Goal: Use online tool/utility: Utilize a website feature to perform a specific function

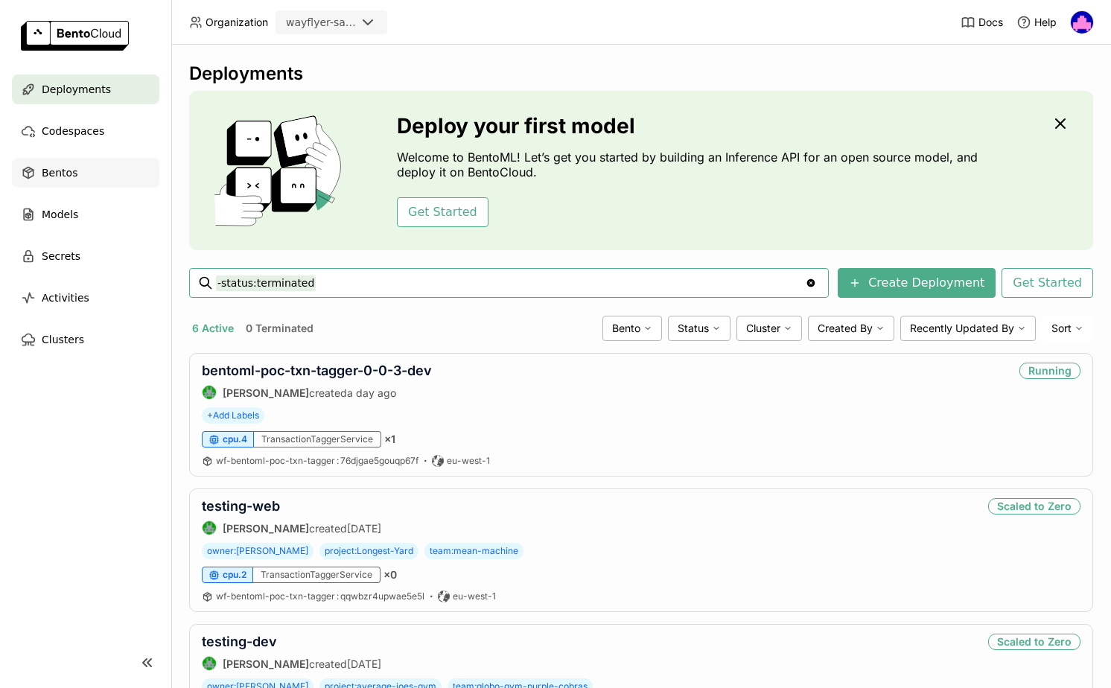
click at [69, 172] on span "Bentos" at bounding box center [60, 173] width 36 height 18
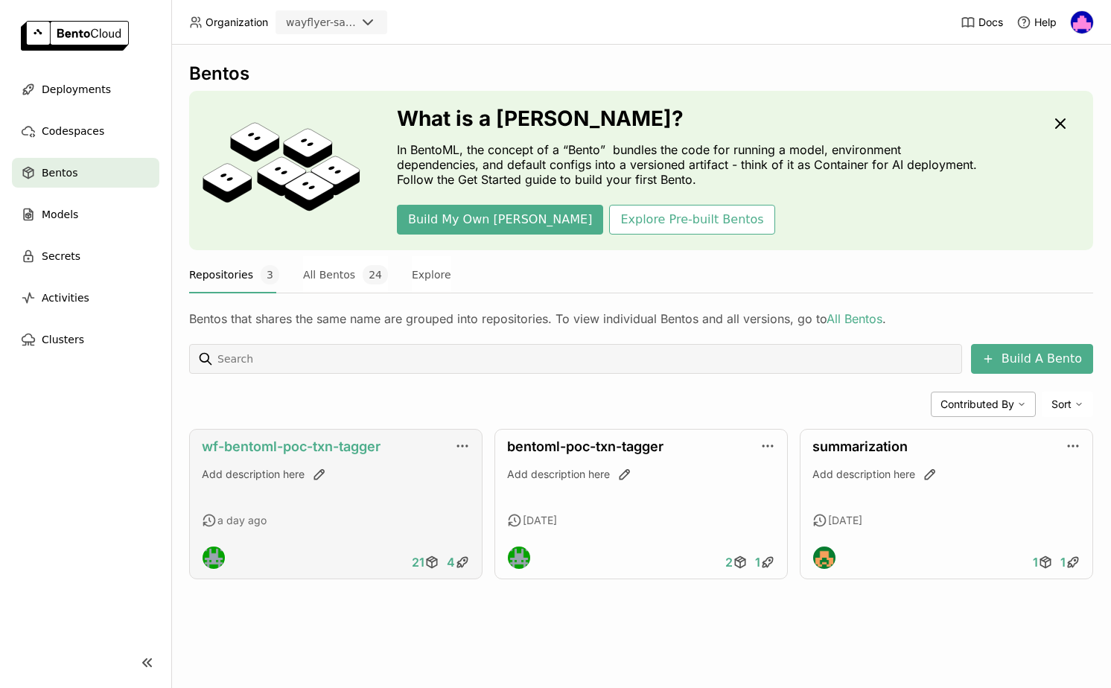
click at [261, 445] on link "wf-bentoml-poc-txn-tagger" at bounding box center [291, 447] width 179 height 16
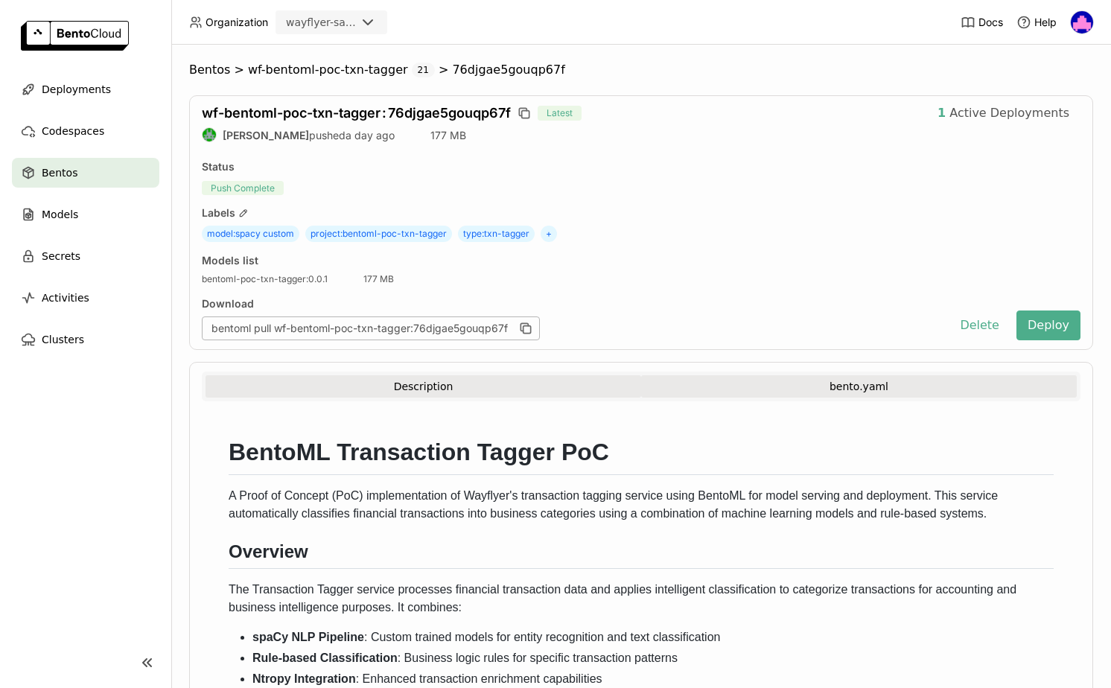
click at [832, 386] on button "bento.yaml" at bounding box center [859, 386] width 436 height 22
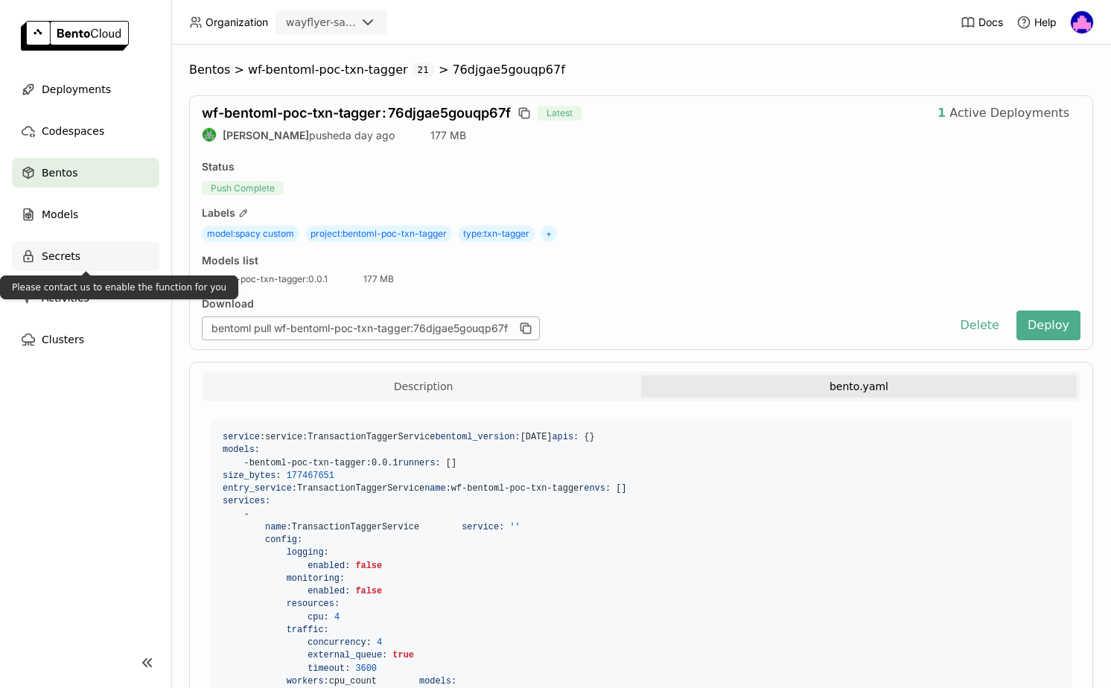
click at [75, 255] on span "Secrets" at bounding box center [61, 256] width 39 height 18
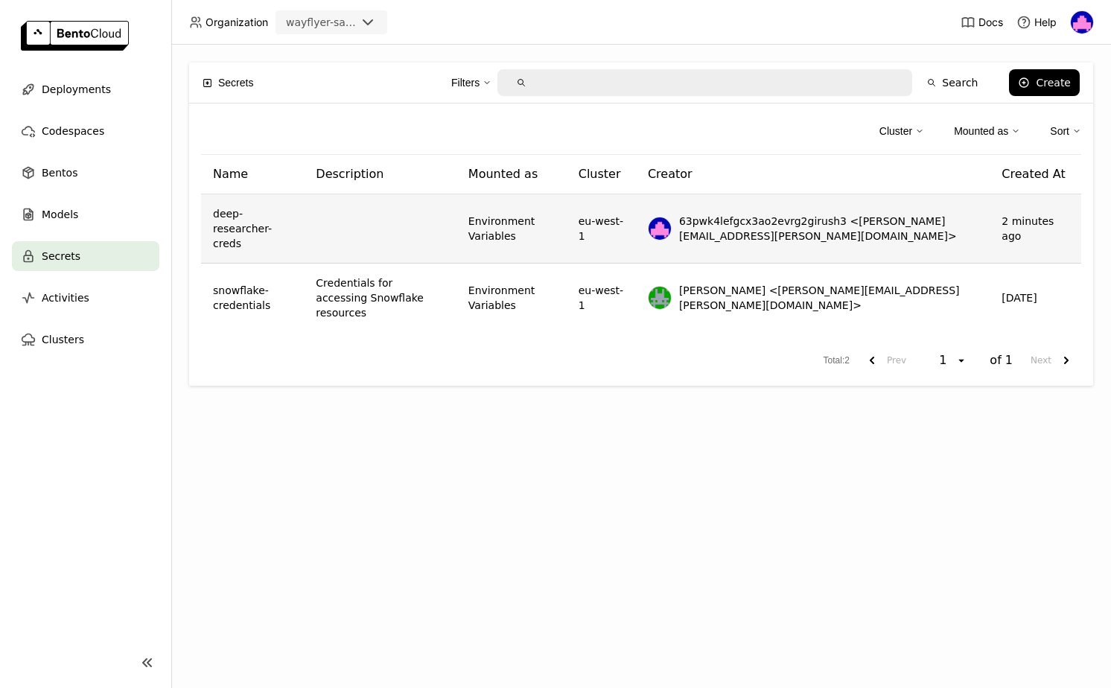
click at [671, 219] on img at bounding box center [660, 228] width 22 height 22
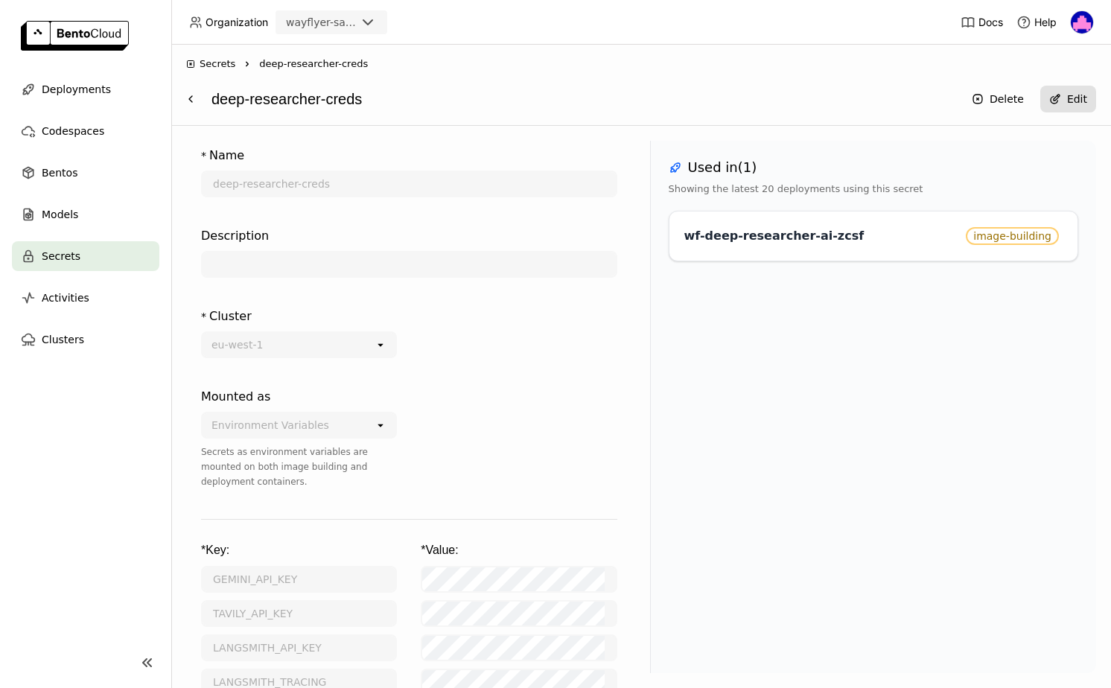
click at [1077, 97] on div "Edit" at bounding box center [1077, 99] width 20 height 12
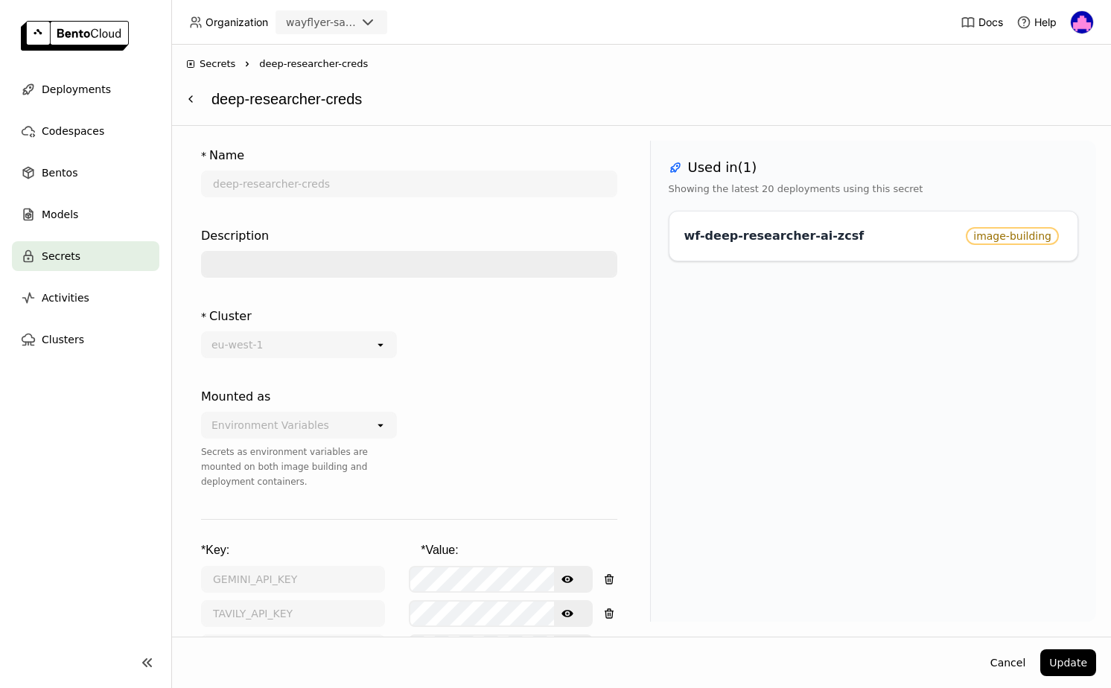
click at [278, 266] on input "text" at bounding box center [409, 264] width 413 height 24
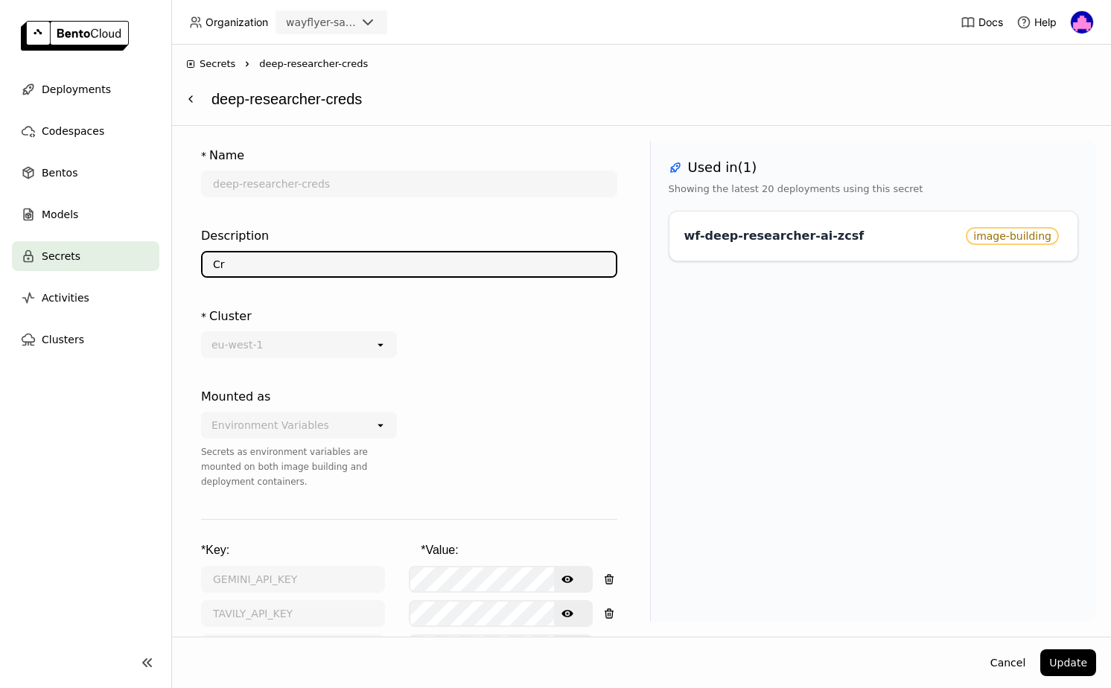
type input "C"
click at [435, 261] on input "Credentials required to run the Deep Research agent" at bounding box center [409, 264] width 413 height 24
type input "Credentials required to run the Deep Researcher AI agent"
click at [1070, 670] on button "Update" at bounding box center [1068, 662] width 56 height 27
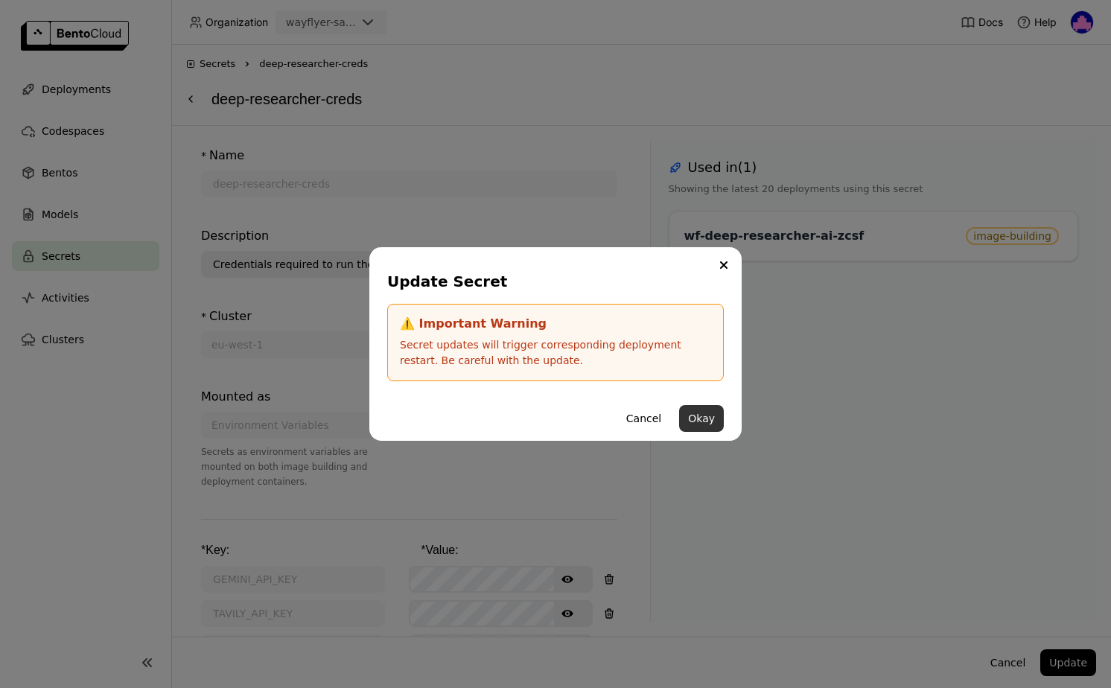
click at [708, 421] on button "Okay" at bounding box center [701, 418] width 45 height 27
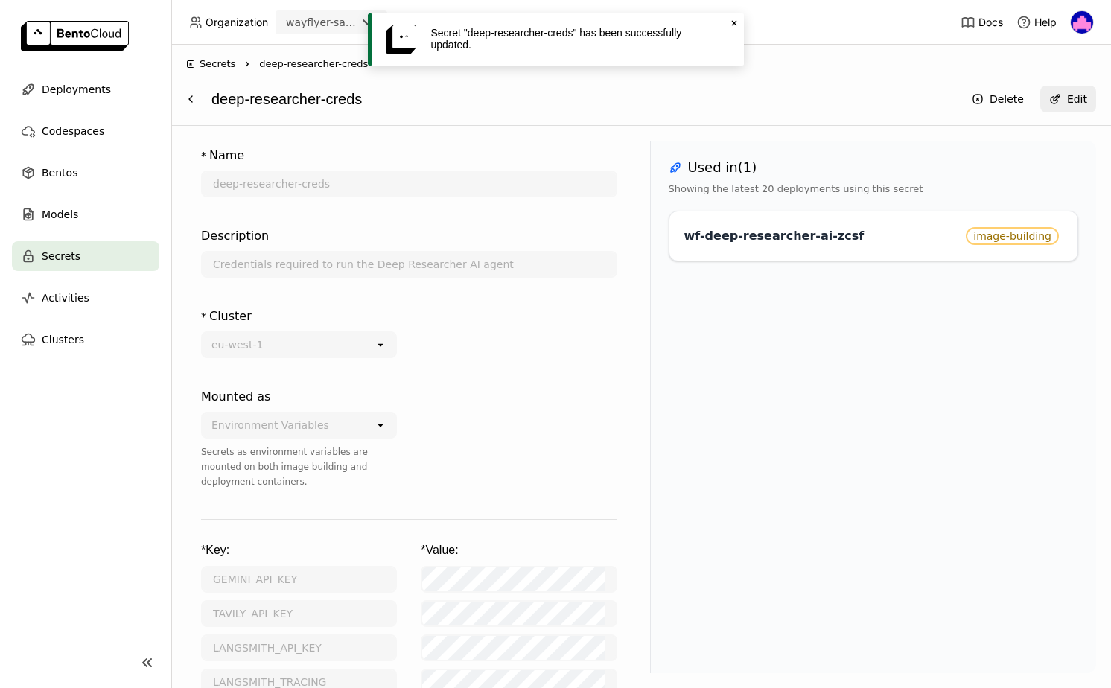
scroll to position [5, 0]
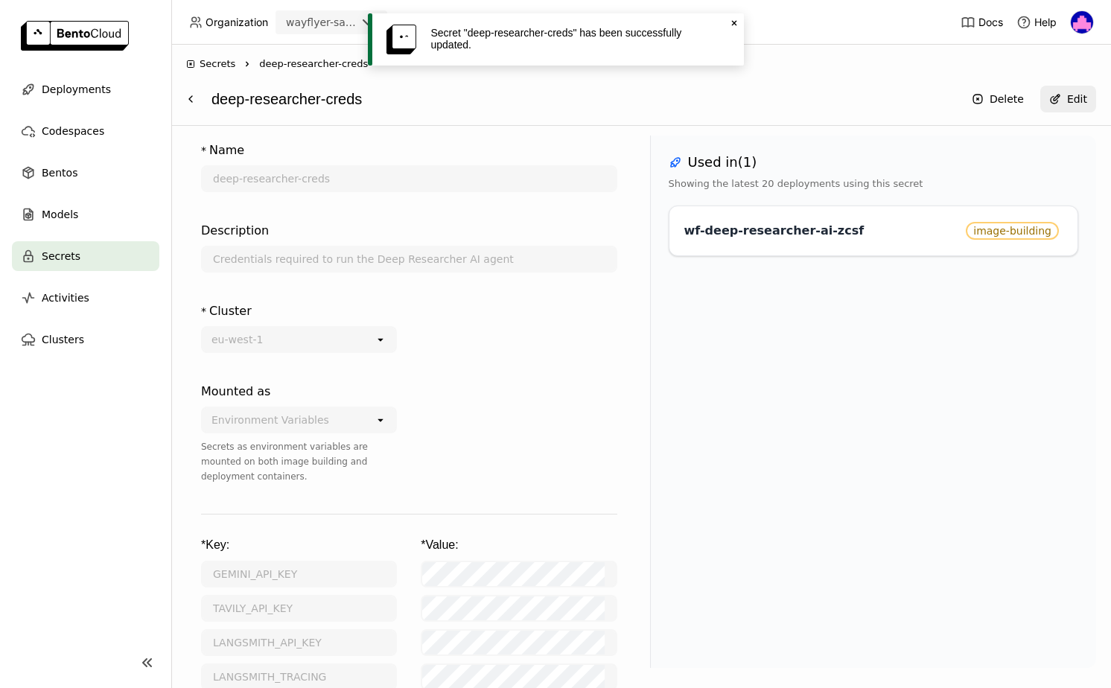
click at [733, 21] on icon "Close" at bounding box center [734, 23] width 12 height 12
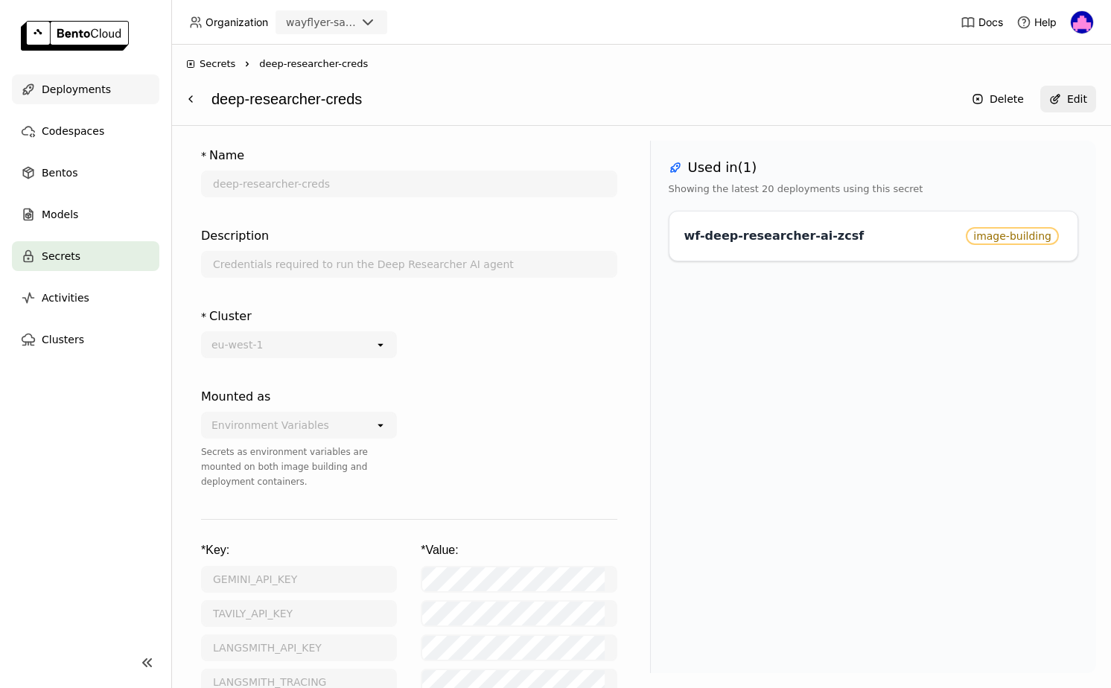
click at [67, 98] on div "Deployments" at bounding box center [85, 89] width 147 height 30
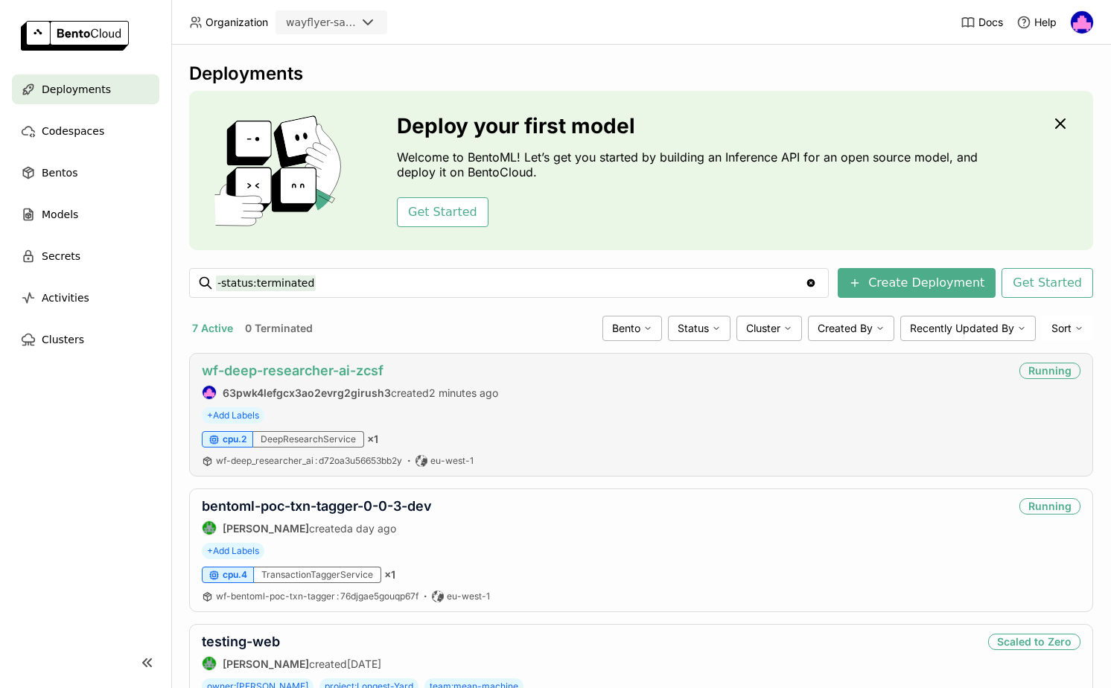
click at [298, 366] on link "wf-deep-researcher-ai-zcsf" at bounding box center [293, 371] width 182 height 16
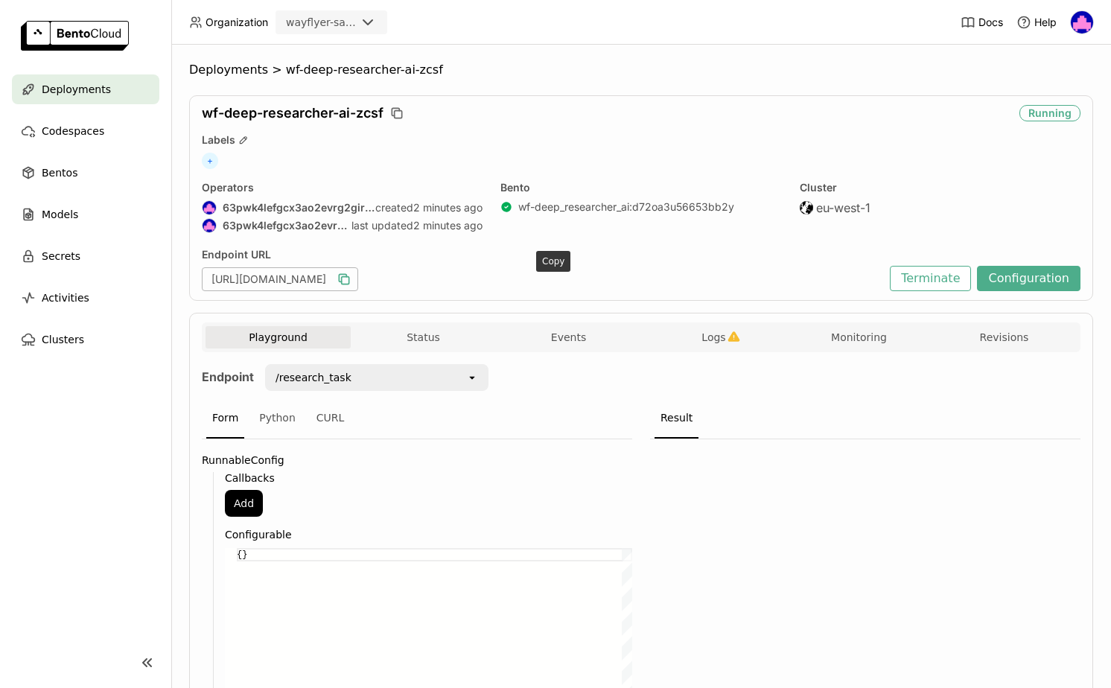
click at [351, 278] on icon "button" at bounding box center [344, 279] width 15 height 15
click at [472, 377] on icon at bounding box center [471, 378] width 5 height 3
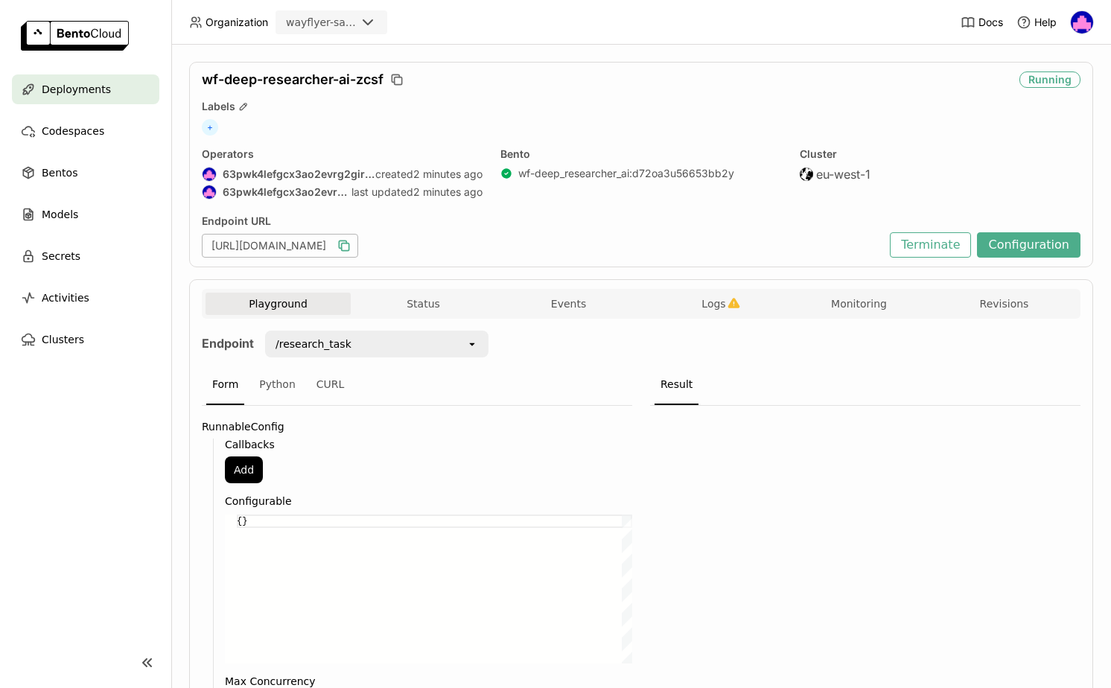
scroll to position [0, 0]
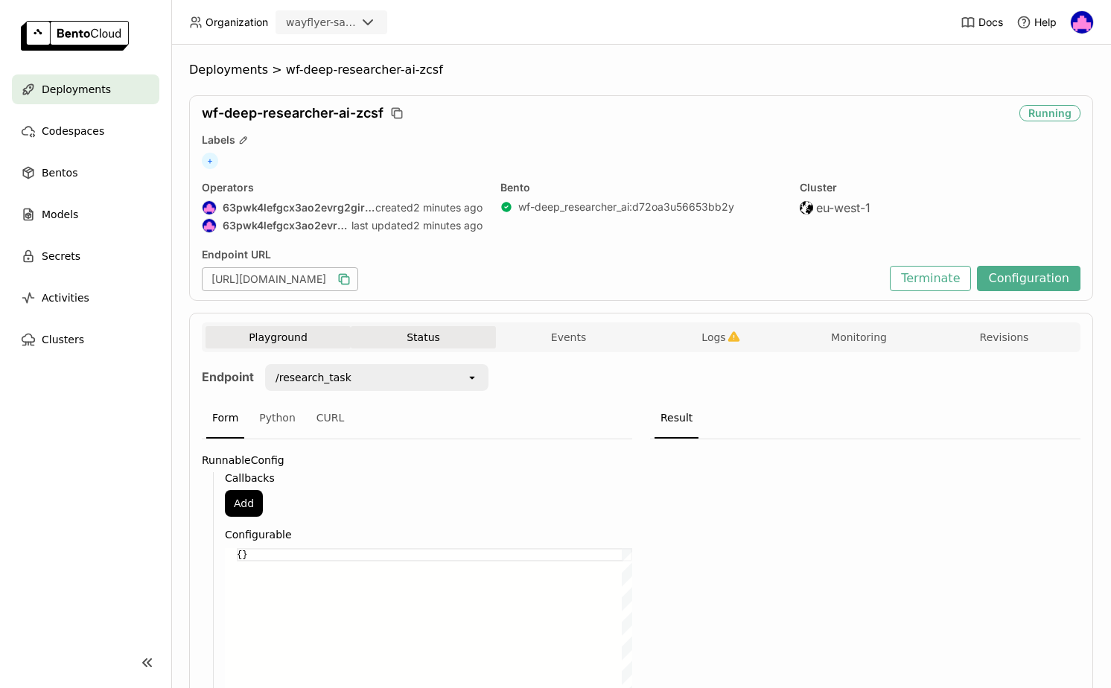
click at [417, 334] on button "Status" at bounding box center [423, 337] width 145 height 22
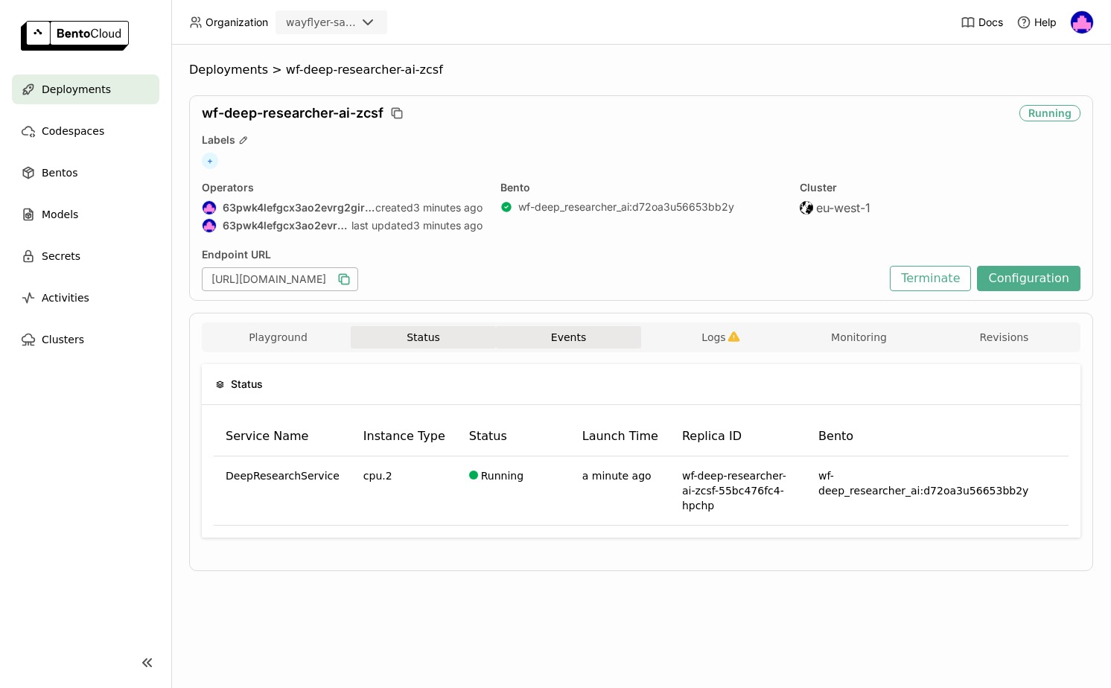
click at [551, 337] on button "Events" at bounding box center [568, 337] width 145 height 22
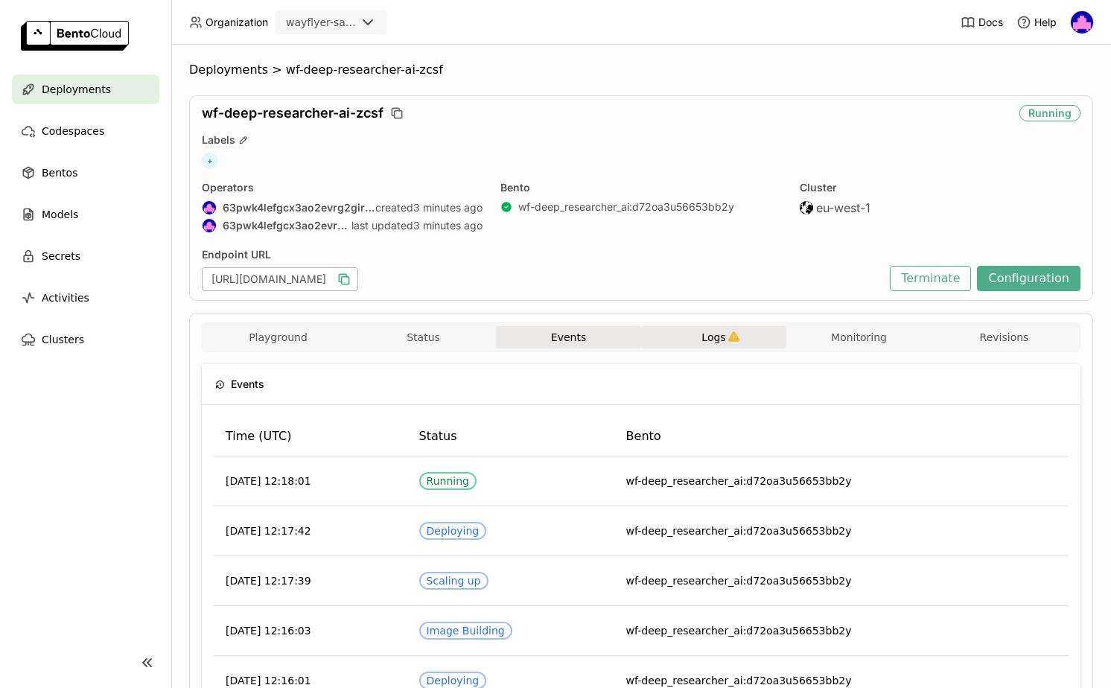
click at [716, 342] on span "Logs" at bounding box center [713, 337] width 24 height 13
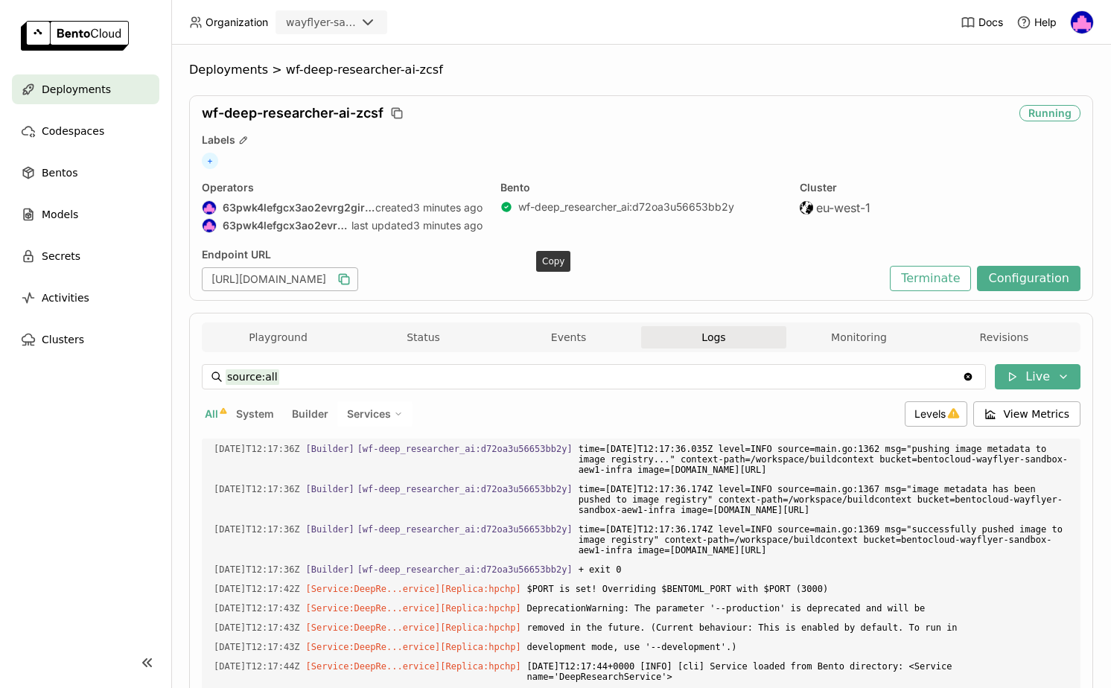
click at [351, 278] on icon "button" at bounding box center [344, 279] width 15 height 15
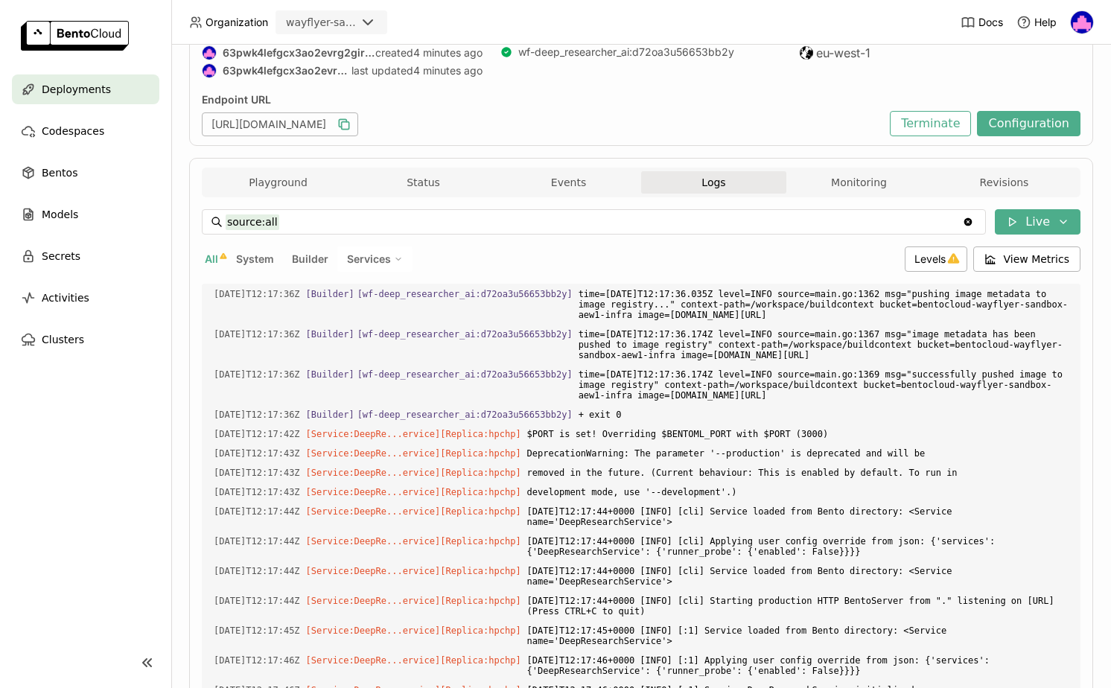
scroll to position [153, 0]
click at [268, 176] on button "Playground" at bounding box center [278, 184] width 145 height 22
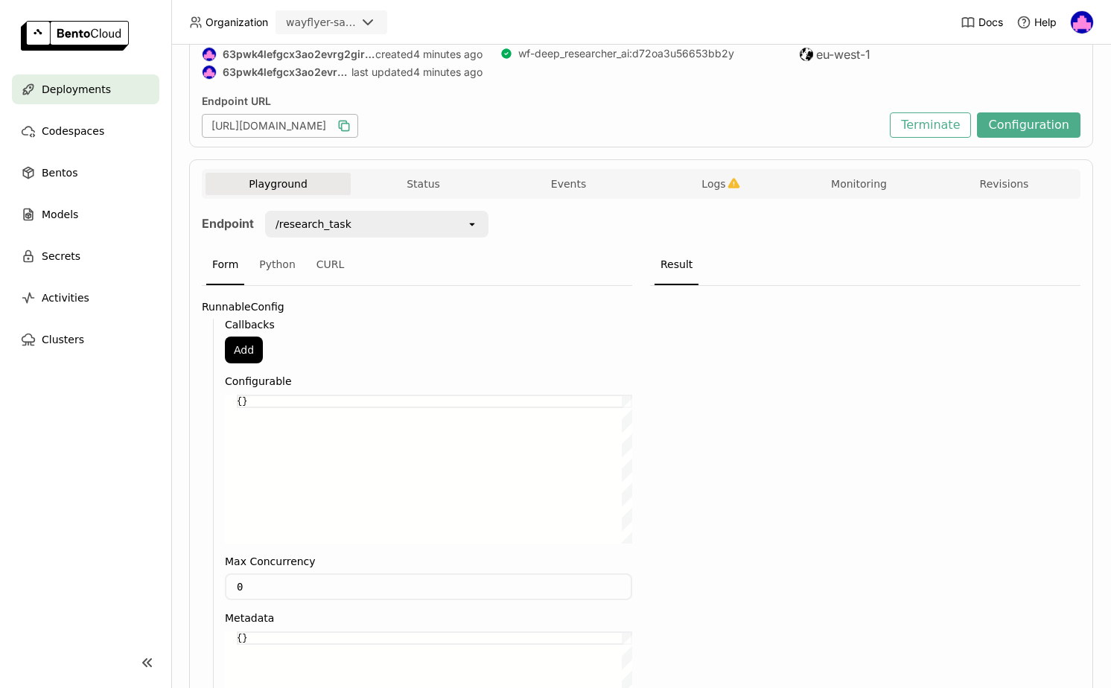
click at [479, 223] on div "open" at bounding box center [476, 224] width 21 height 24
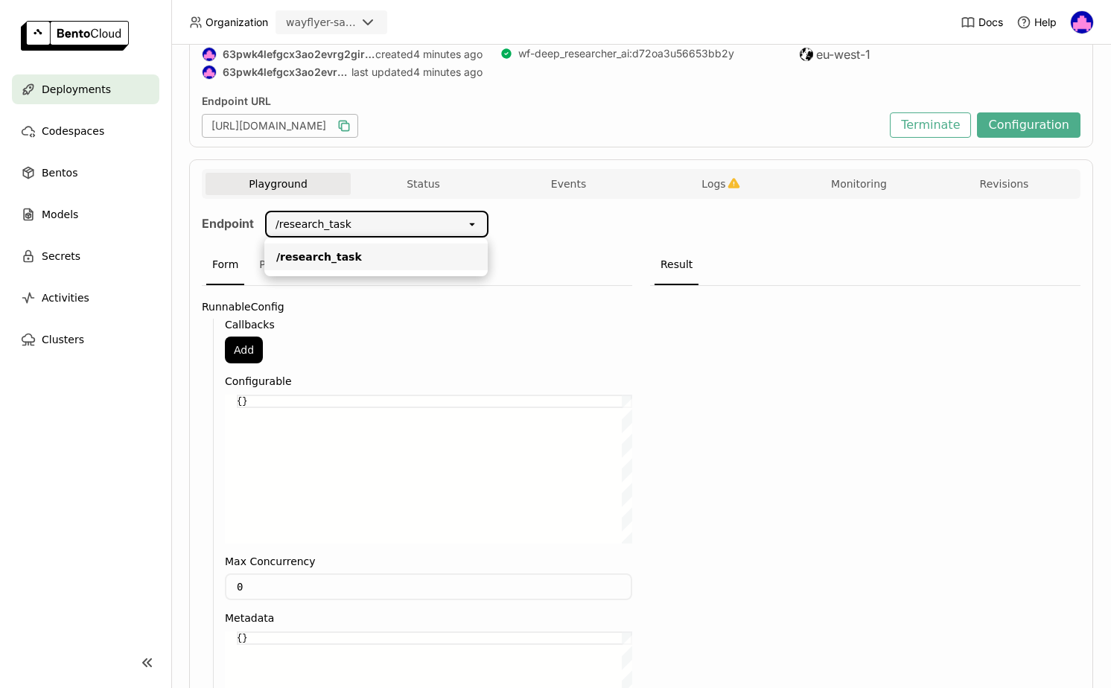
click at [467, 226] on icon "open" at bounding box center [472, 224] width 12 height 12
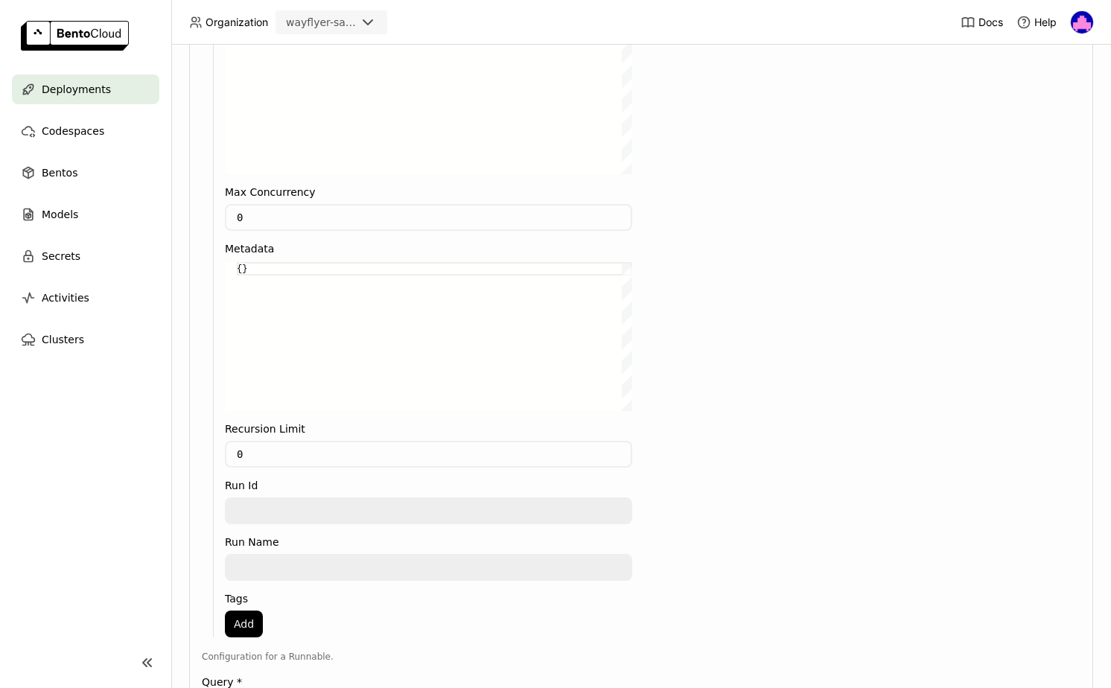
scroll to position [665, 0]
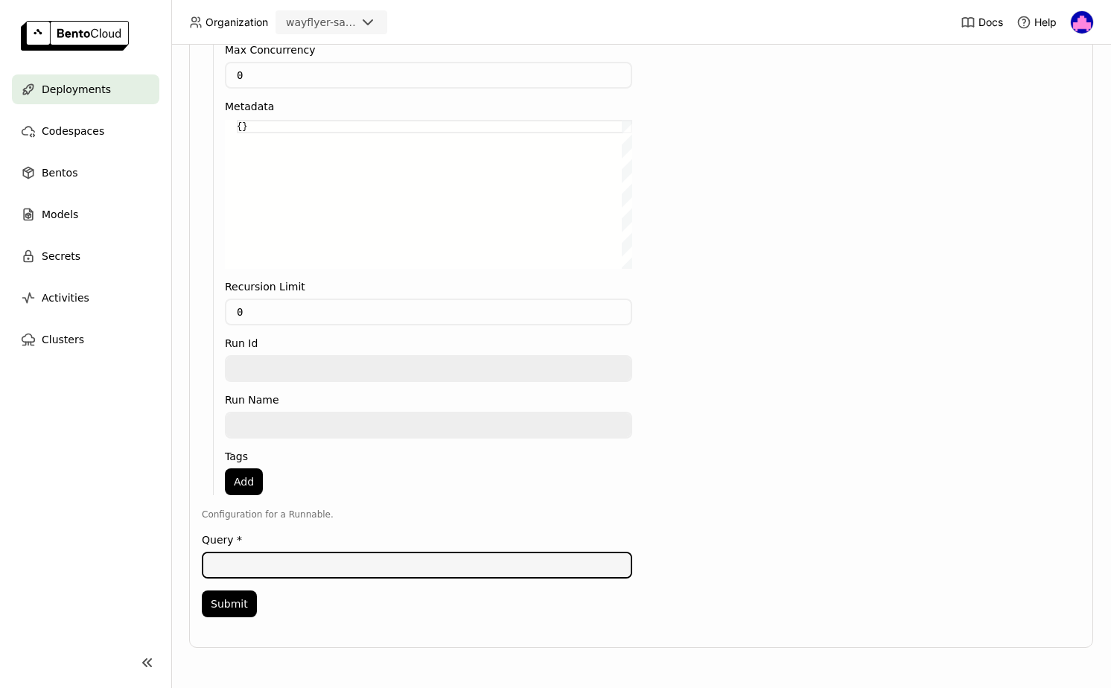
click at [219, 563] on textarea at bounding box center [416, 565] width 427 height 24
type textarea "Will the [US_STATE] Twins be competitive in [DATE]?"
click at [226, 606] on button "Submit" at bounding box center [229, 603] width 55 height 27
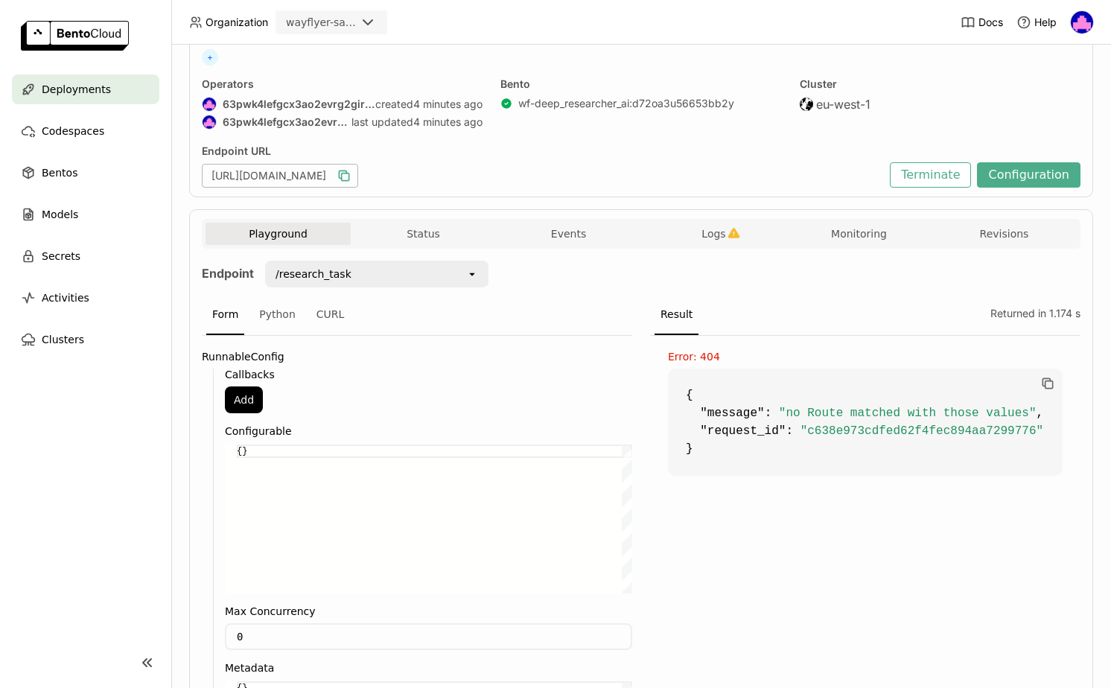
scroll to position [0, 0]
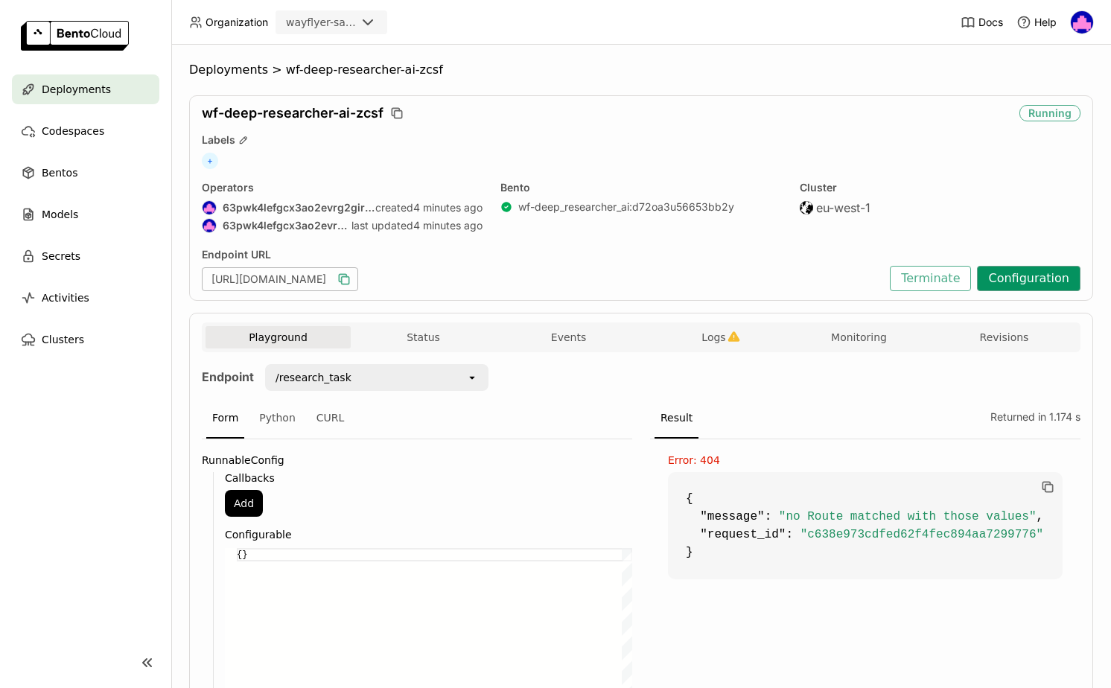
click at [1031, 280] on button "Configuration" at bounding box center [1028, 278] width 103 height 25
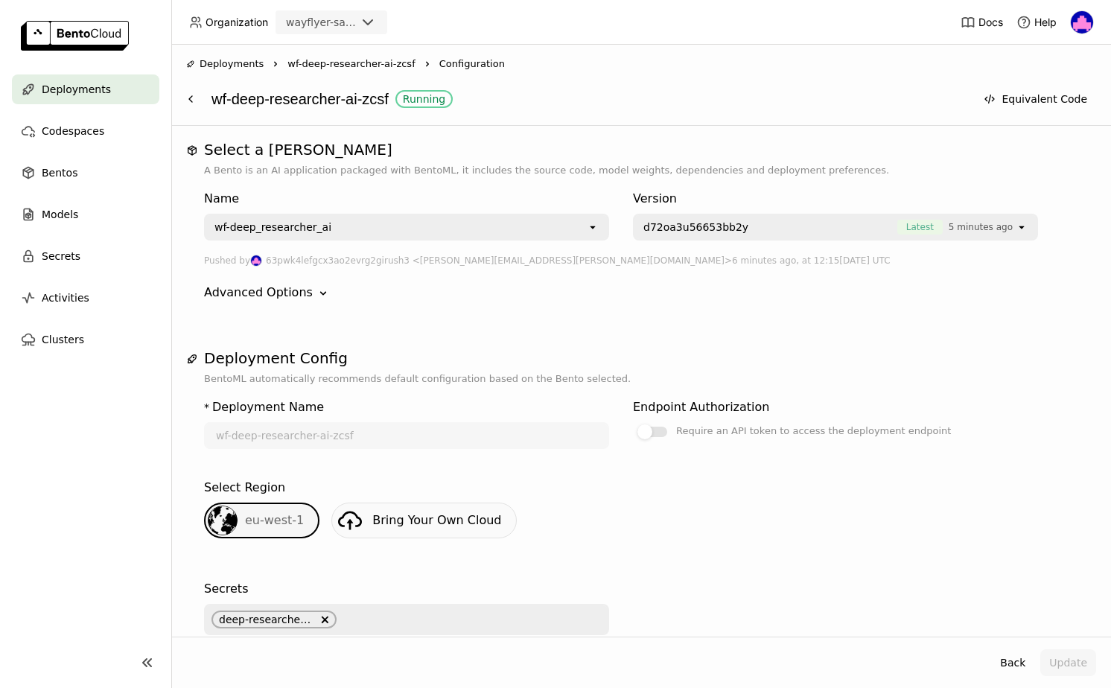
click at [60, 88] on span "Deployments" at bounding box center [76, 89] width 69 height 18
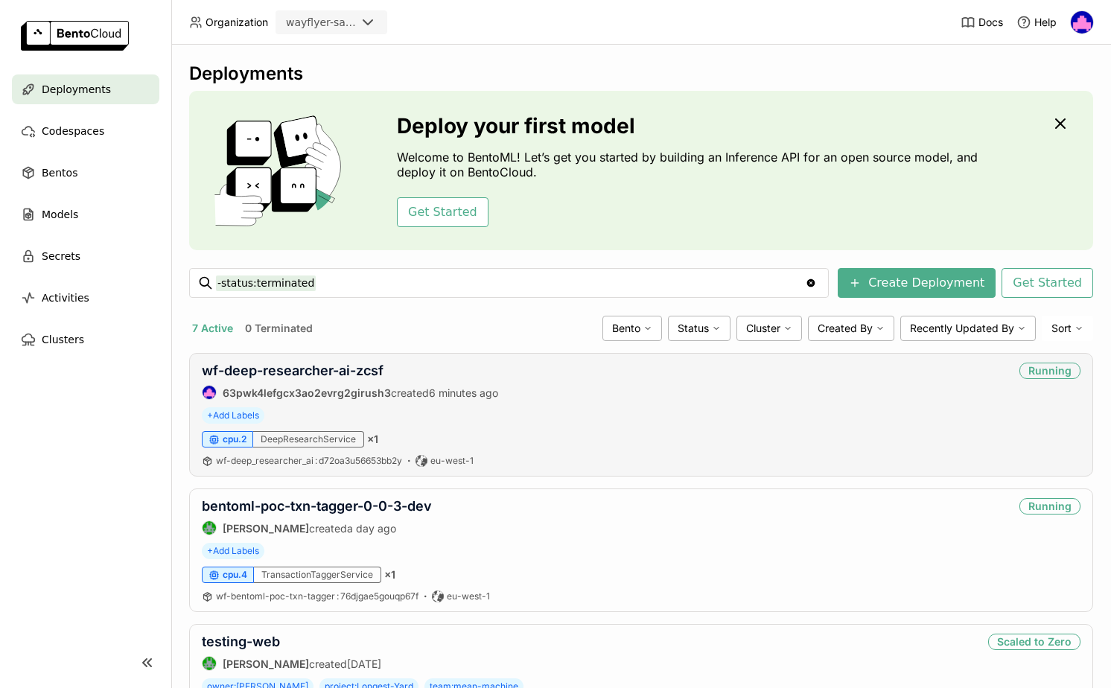
drag, startPoint x: 563, startPoint y: 378, endPoint x: 413, endPoint y: 386, distance: 149.9
click at [563, 378] on div "wf-deep-researcher-ai-zcsf 63pwk4lefgcx3ao2evrg2girush3 created 6 minutes ago R…" at bounding box center [641, 381] width 879 height 37
click at [332, 370] on link "wf-deep-researcher-ai-zcsf" at bounding box center [293, 371] width 182 height 16
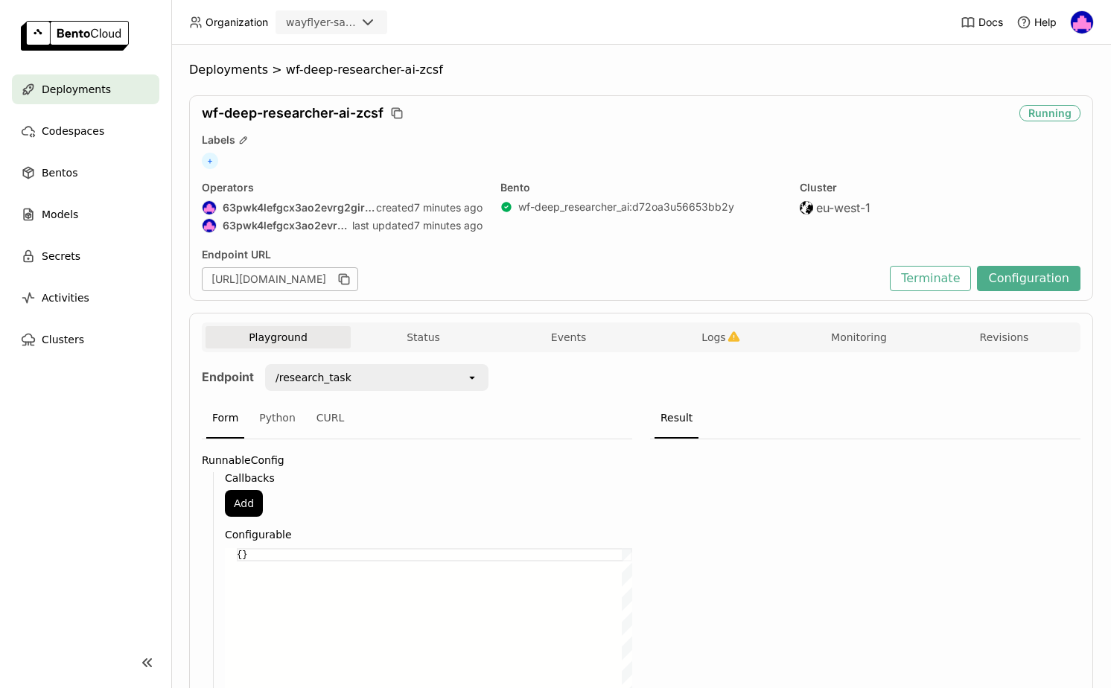
click at [261, 337] on button "Playground" at bounding box center [278, 337] width 145 height 22
click at [480, 382] on div "open" at bounding box center [476, 378] width 21 height 24
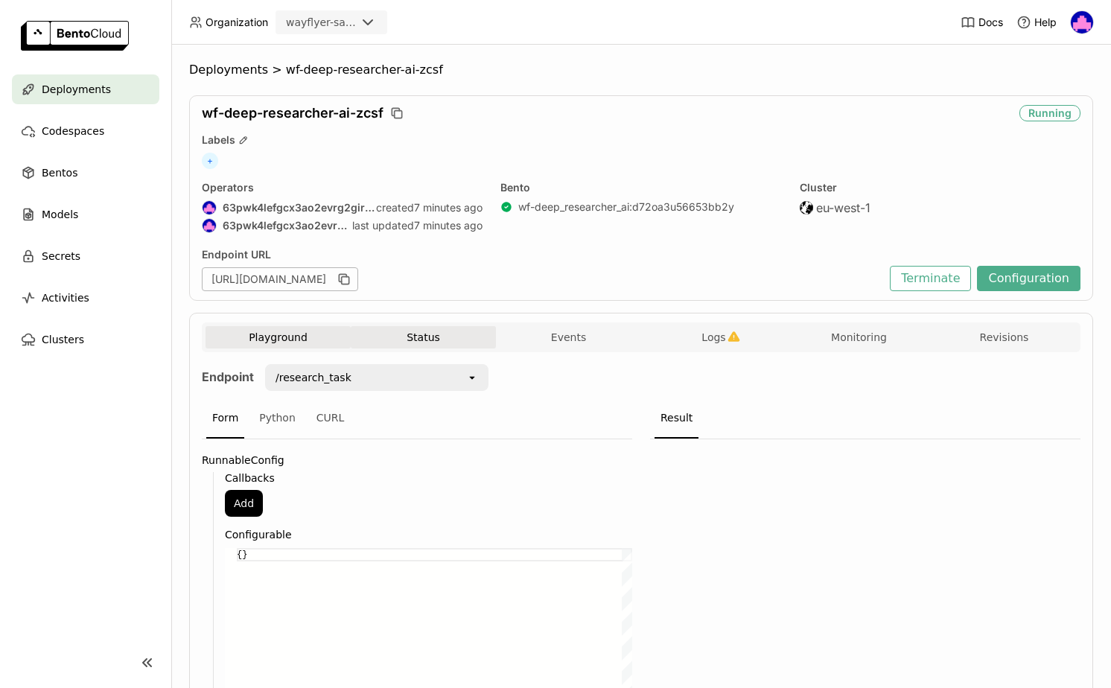
click at [419, 339] on button "Status" at bounding box center [423, 337] width 145 height 22
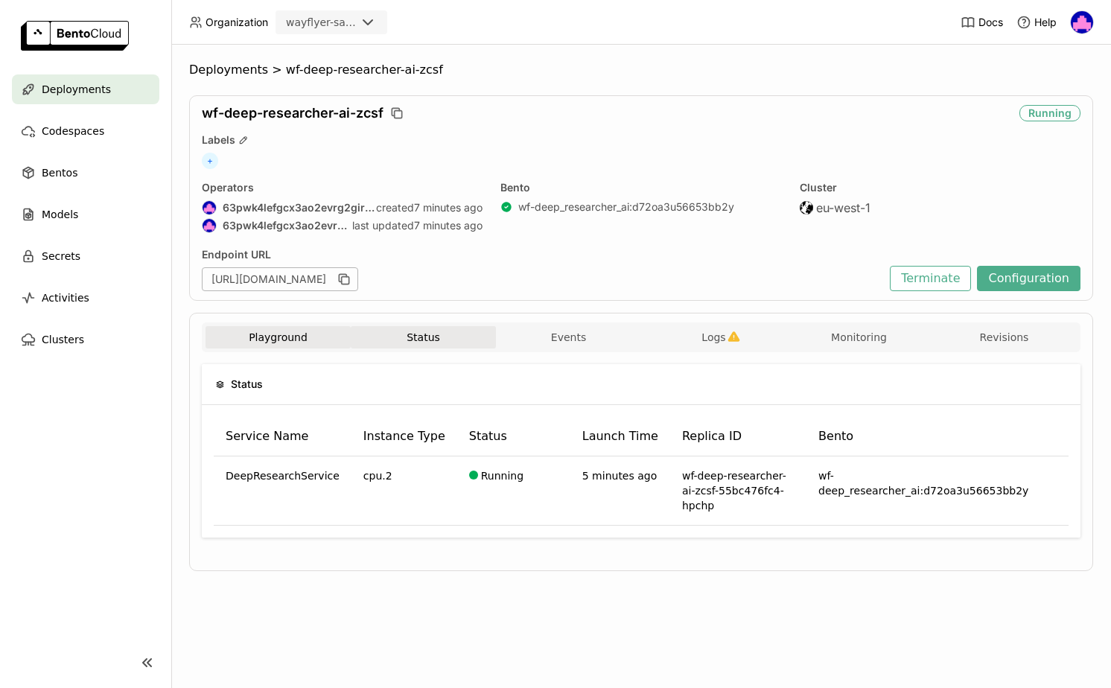
click at [264, 331] on button "Playground" at bounding box center [278, 337] width 145 height 22
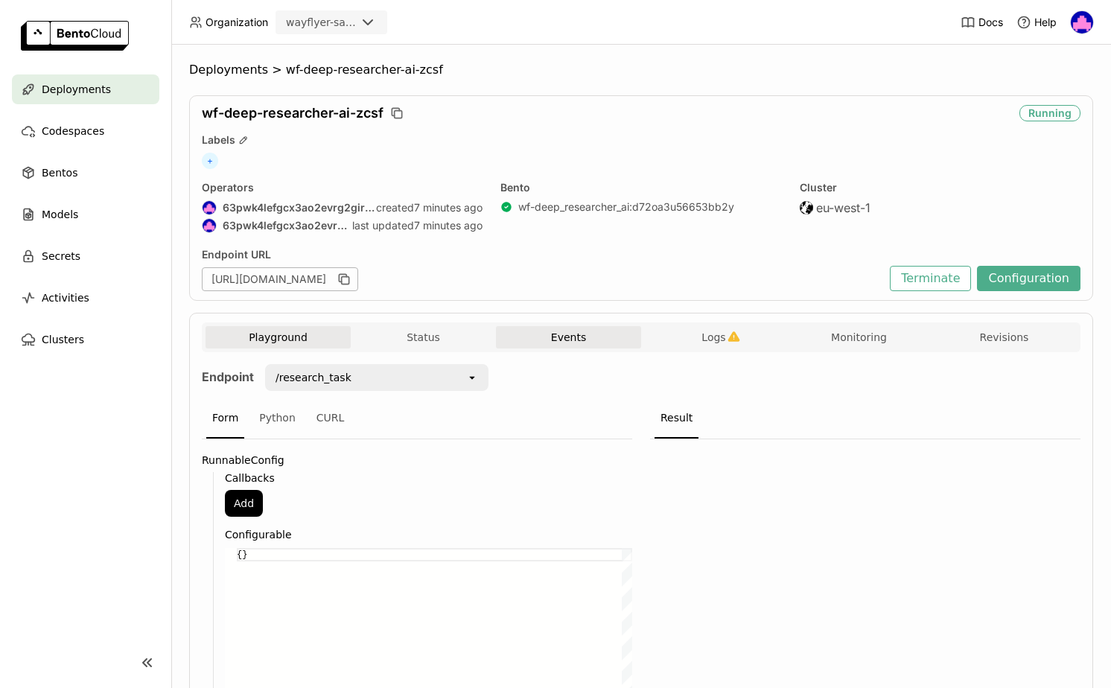
click at [567, 343] on button "Events" at bounding box center [568, 337] width 145 height 22
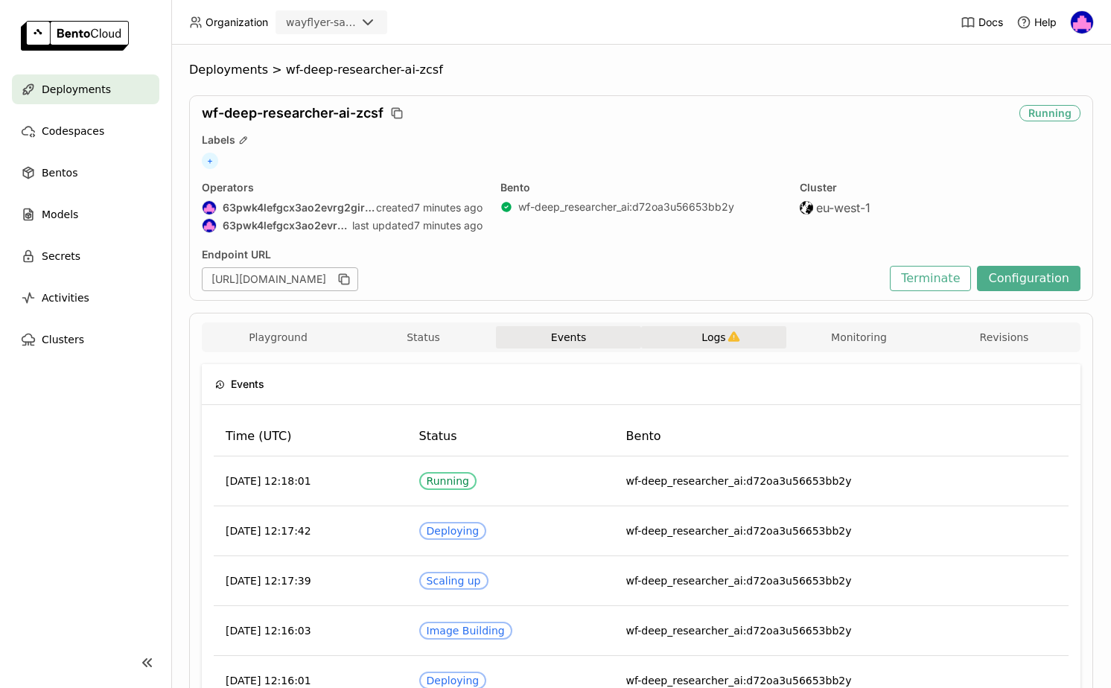
click at [726, 341] on button "Logs" at bounding box center [713, 337] width 145 height 22
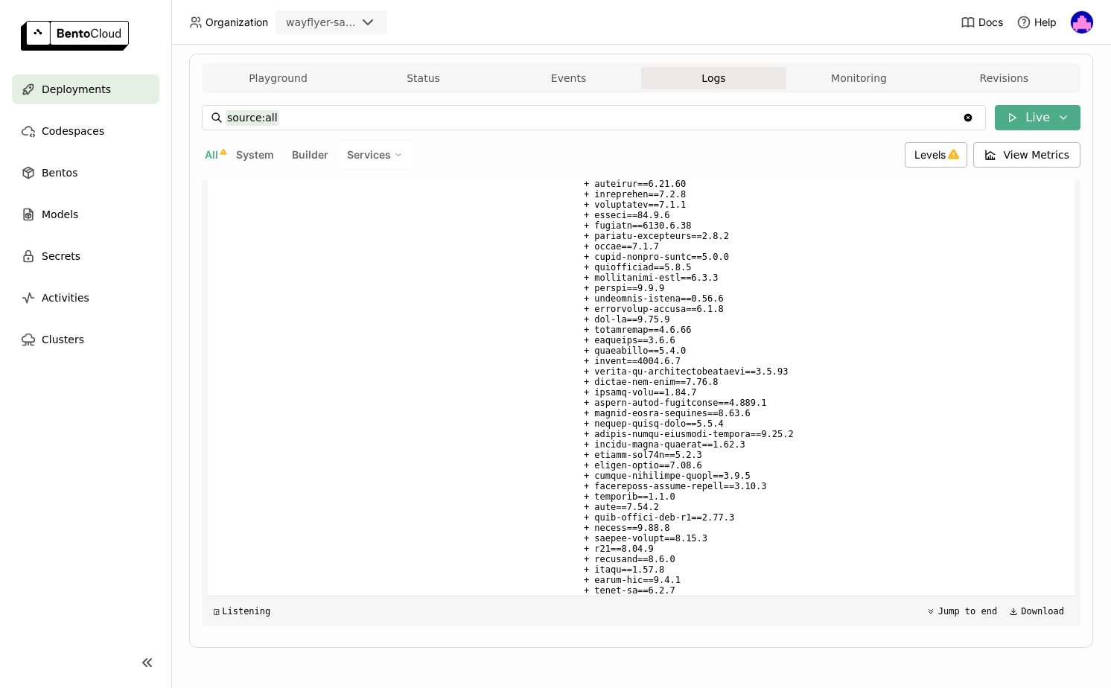
scroll to position [1975, 0]
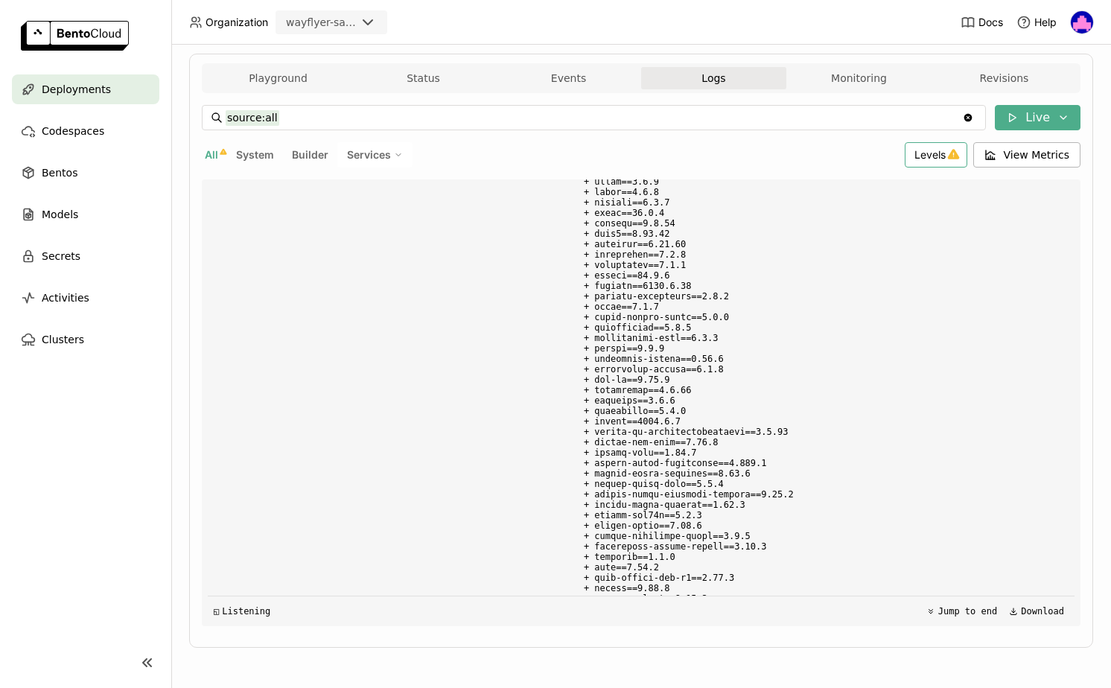
click at [934, 153] on span "Levels" at bounding box center [929, 154] width 31 height 13
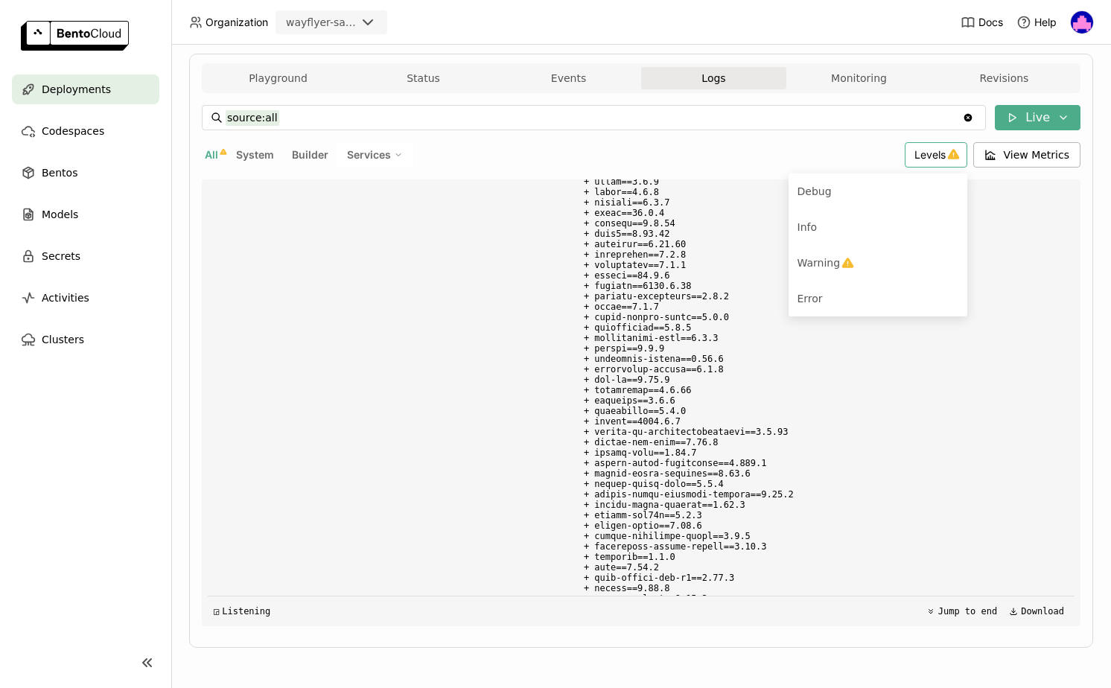
click at [550, 150] on div "All System Builder Services" at bounding box center [550, 154] width 697 height 25
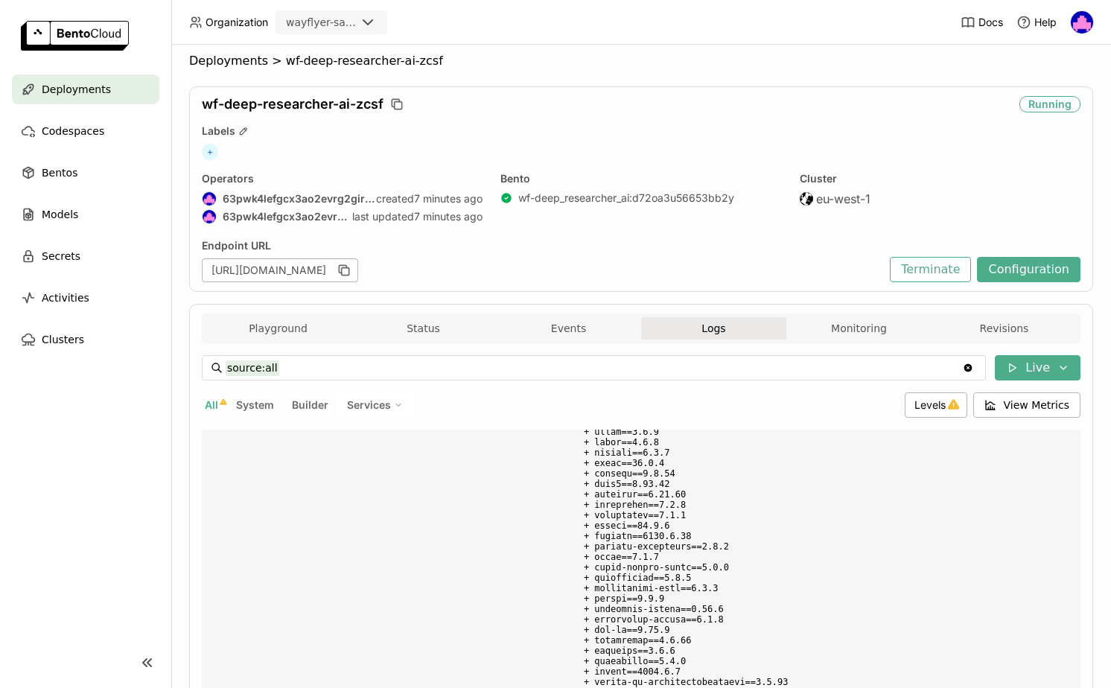
scroll to position [0, 0]
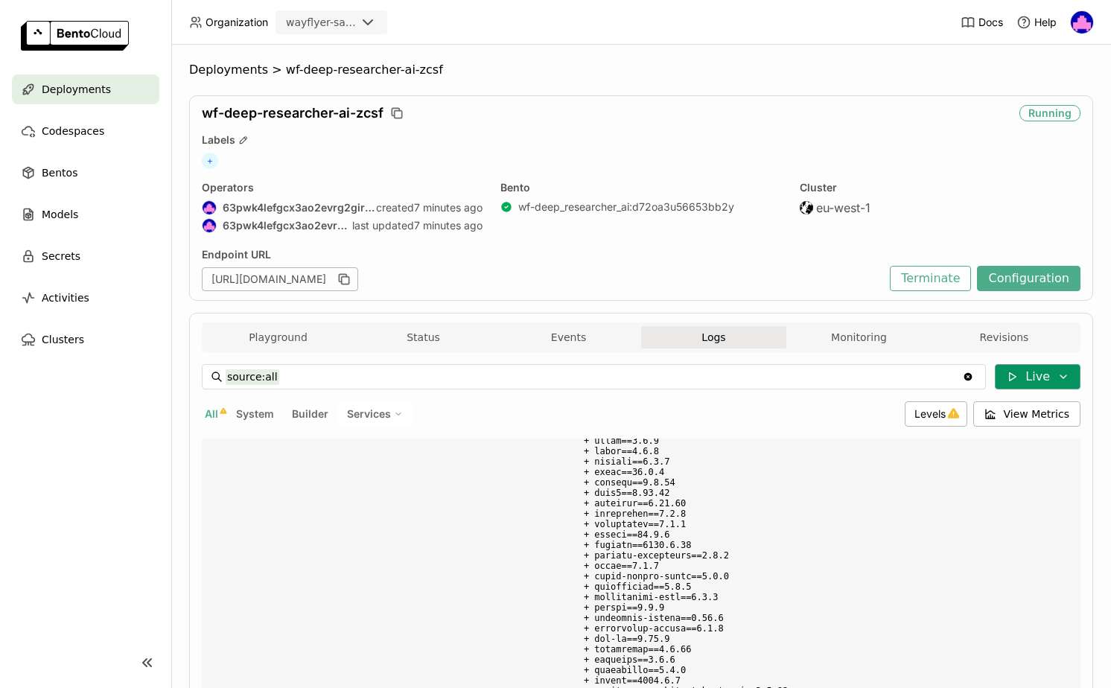
click at [1063, 374] on icon at bounding box center [1063, 377] width 12 height 12
drag, startPoint x: 749, startPoint y: 413, endPoint x: 777, endPoint y: 412, distance: 28.3
click at [749, 413] on div "All System Builder Services" at bounding box center [550, 413] width 697 height 25
click at [1018, 375] on icon at bounding box center [1012, 377] width 12 height 12
click at [699, 420] on div "All System Builder Services" at bounding box center [550, 413] width 697 height 25
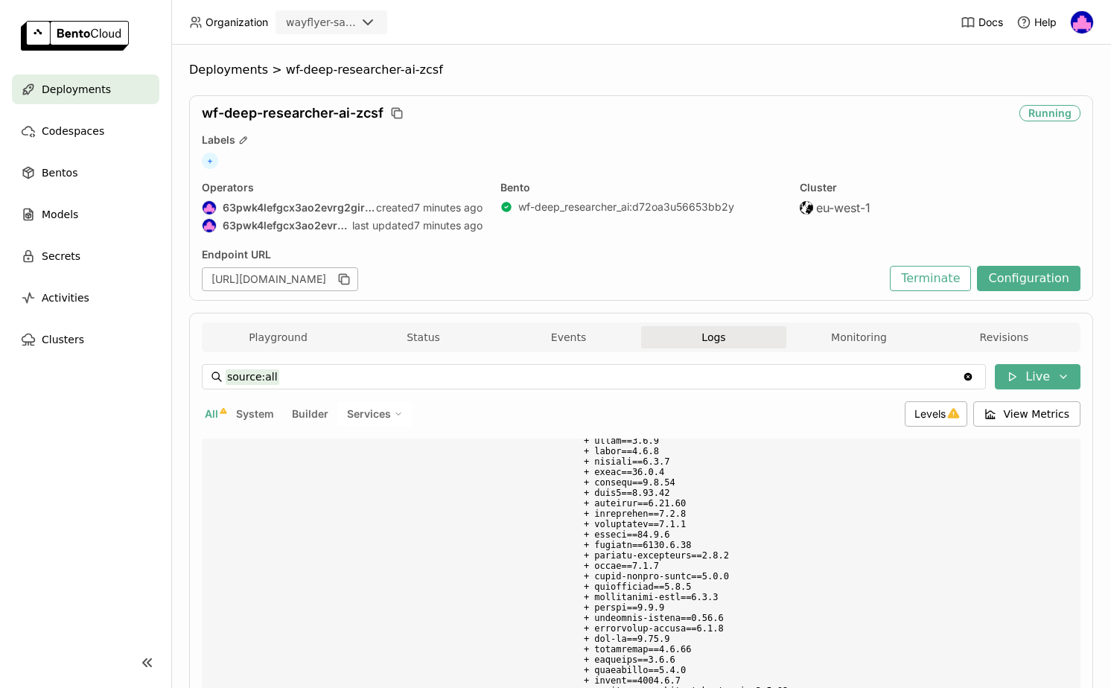
click at [364, 407] on span "Services" at bounding box center [369, 413] width 44 height 13
click at [329, 451] on div "DeepResearchService" at bounding box center [323, 451] width 161 height 18
type input "source:service service:DeepResearchService"
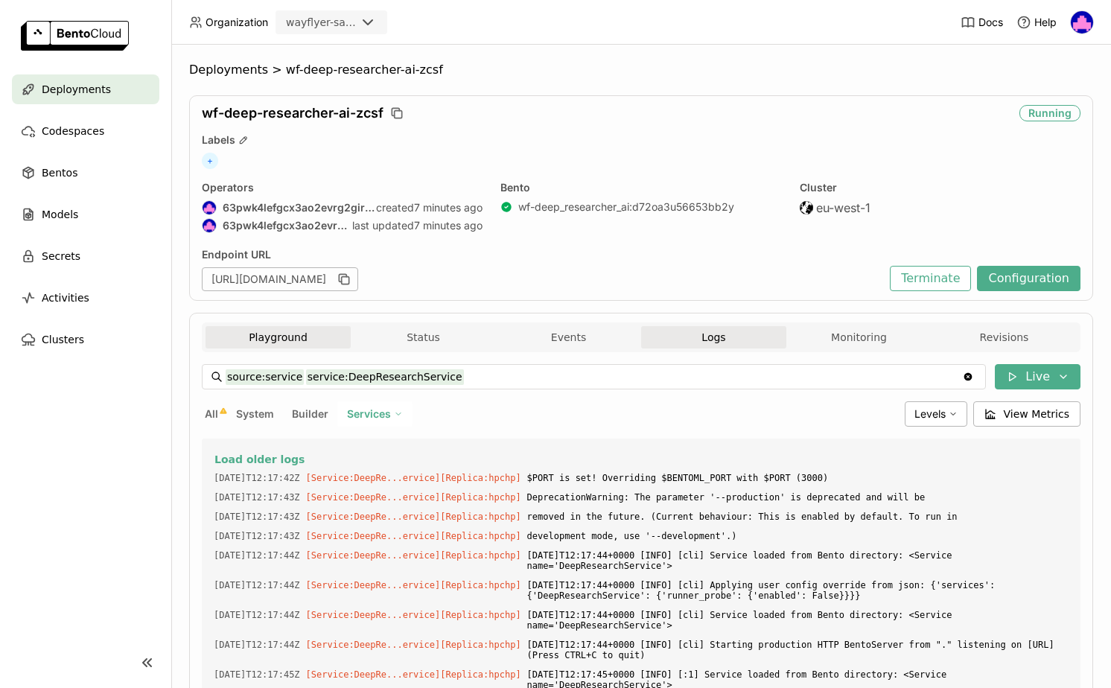
click at [259, 331] on button "Playground" at bounding box center [278, 337] width 145 height 22
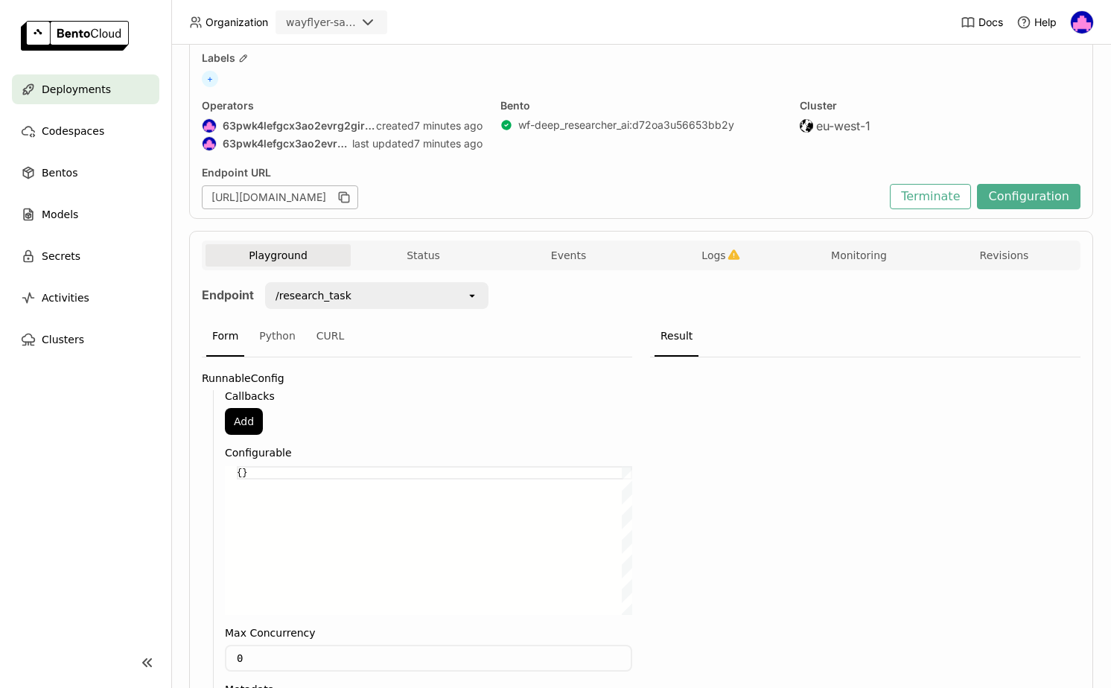
scroll to position [83, 0]
click at [56, 298] on span "Activities" at bounding box center [66, 298] width 48 height 18
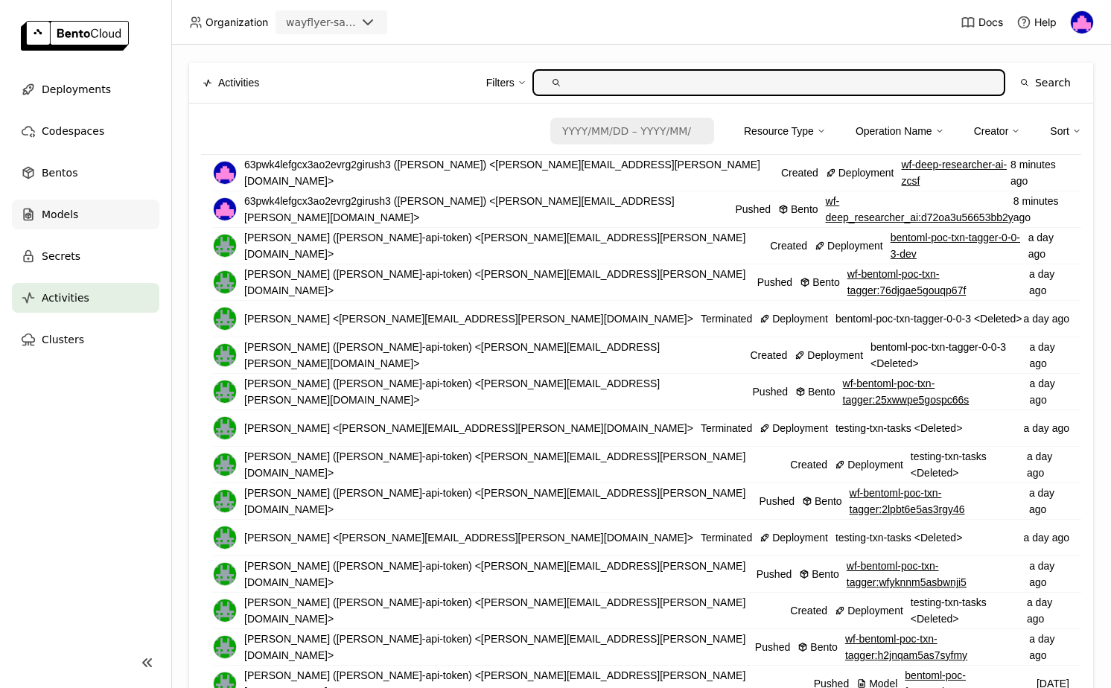
click at [64, 224] on div "Models" at bounding box center [85, 215] width 147 height 30
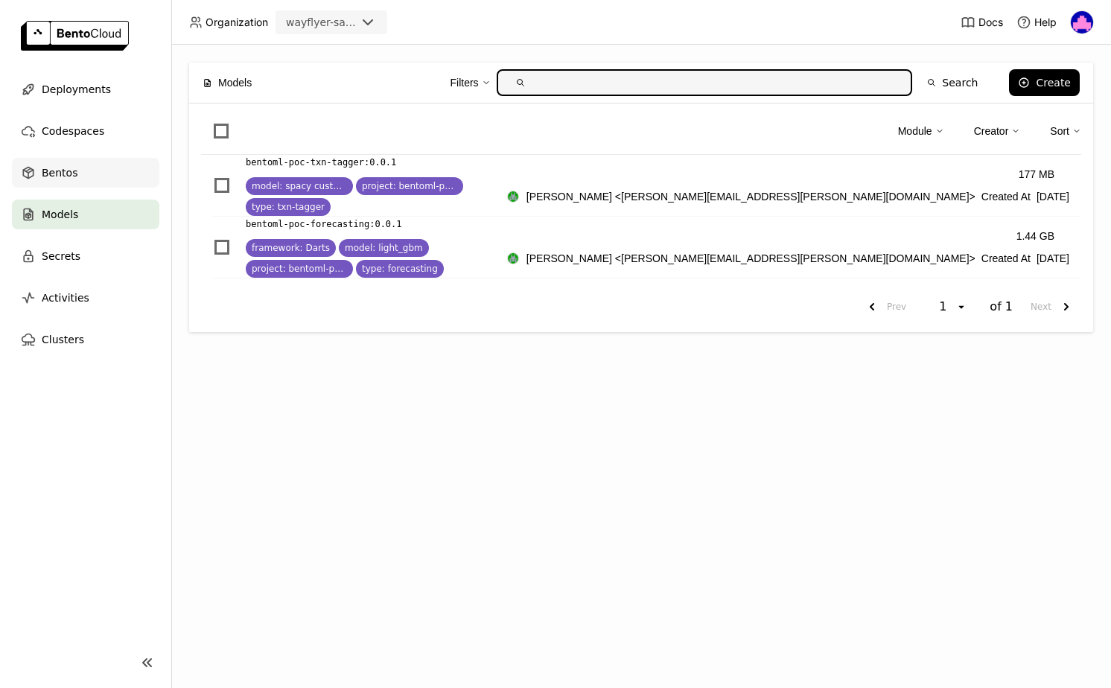
click at [61, 172] on span "Bentos" at bounding box center [60, 173] width 36 height 18
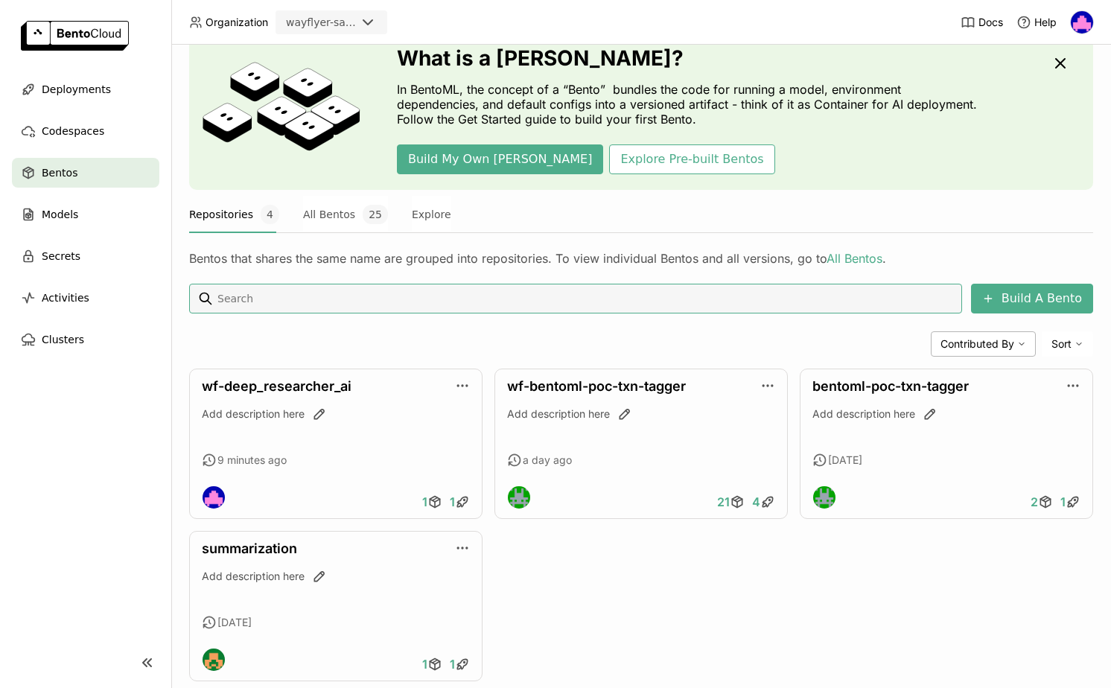
scroll to position [94, 0]
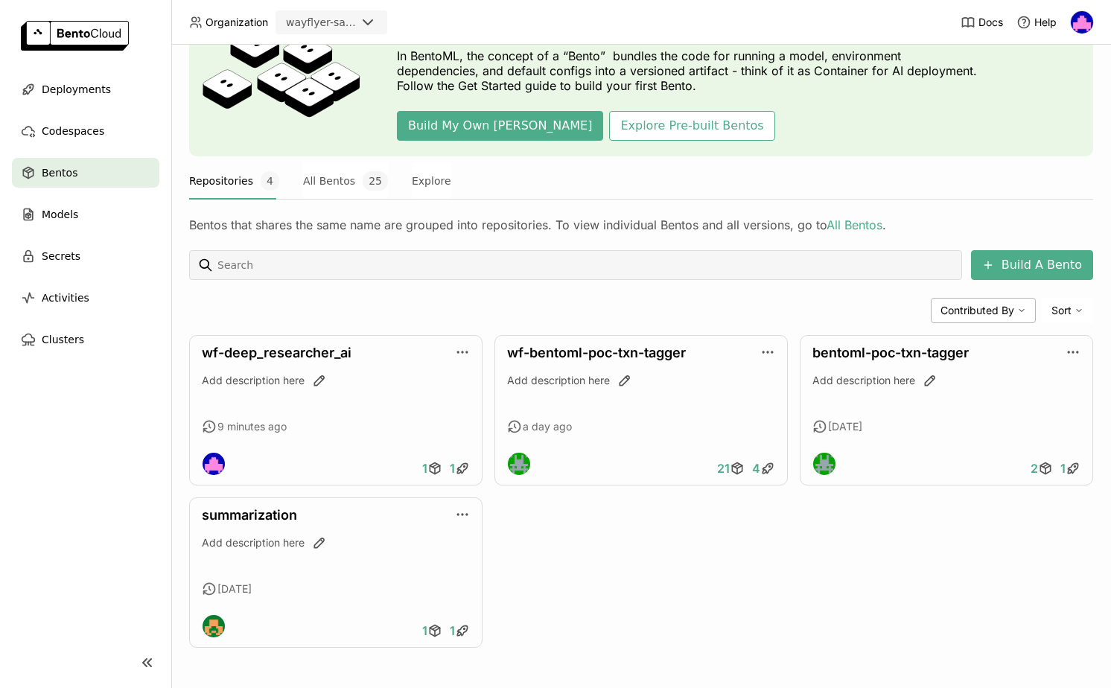
click at [1086, 15] on img at bounding box center [1082, 22] width 22 height 22
click at [1049, 97] on span "Settings" at bounding box center [1051, 98] width 38 height 13
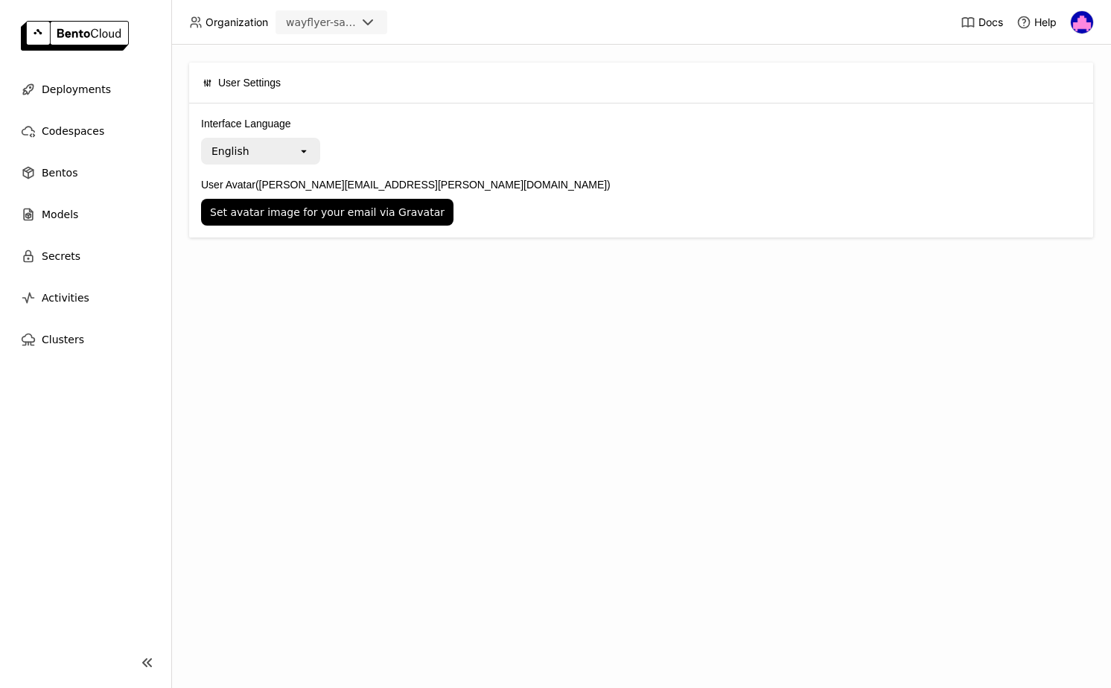
click at [545, 334] on div "User Settings Interface Language English open User Avatar ([PERSON_NAME][EMAIL_…" at bounding box center [641, 366] width 940 height 643
click at [1082, 20] on img at bounding box center [1082, 22] width 22 height 22
click at [1045, 57] on span "Members" at bounding box center [1053, 57] width 43 height 13
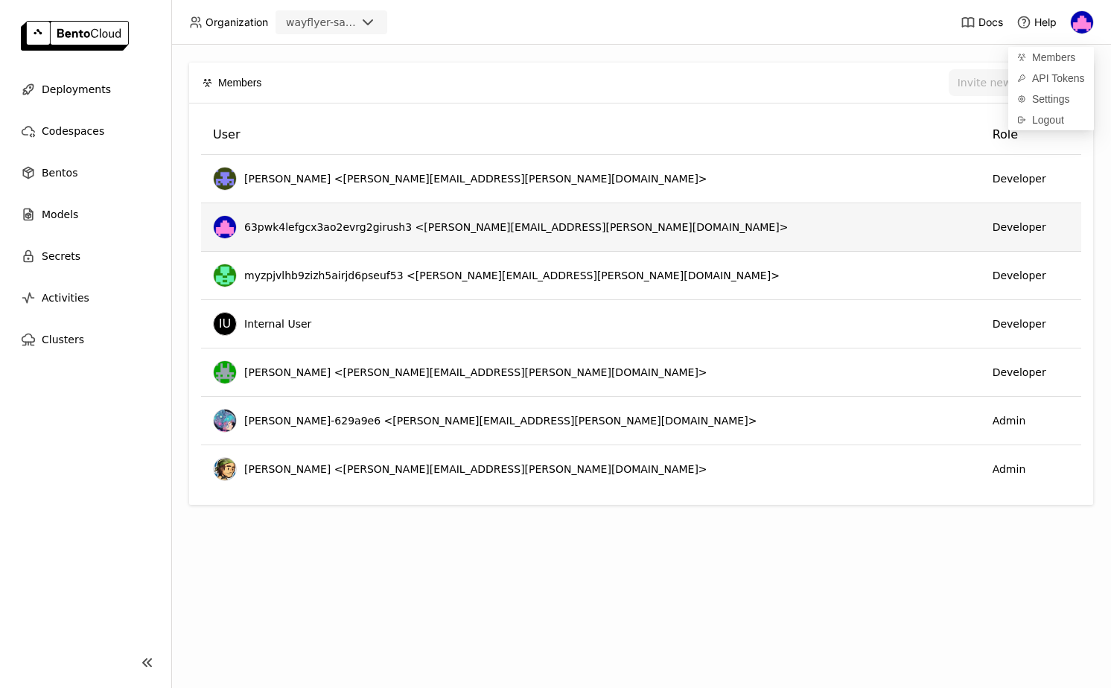
click at [347, 232] on span "63pwk4lefgcx3ao2evrg2girush3 <[PERSON_NAME][EMAIL_ADDRESS][PERSON_NAME][DOMAIN_…" at bounding box center [516, 227] width 544 height 15
click at [981, 223] on td "Developer" at bounding box center [1031, 227] width 101 height 48
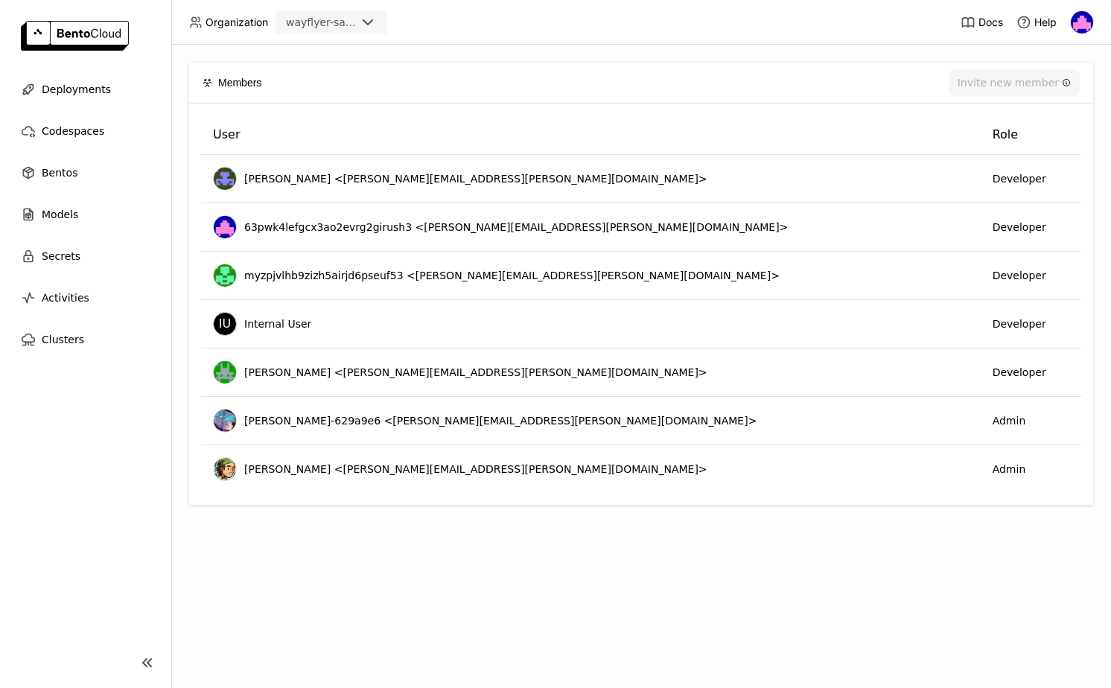
click at [864, 631] on div "Members Invite new member User Role [PERSON_NAME] <[PERSON_NAME][EMAIL_ADDRESS]…" at bounding box center [641, 366] width 940 height 643
click at [146, 656] on icon at bounding box center [147, 663] width 18 height 18
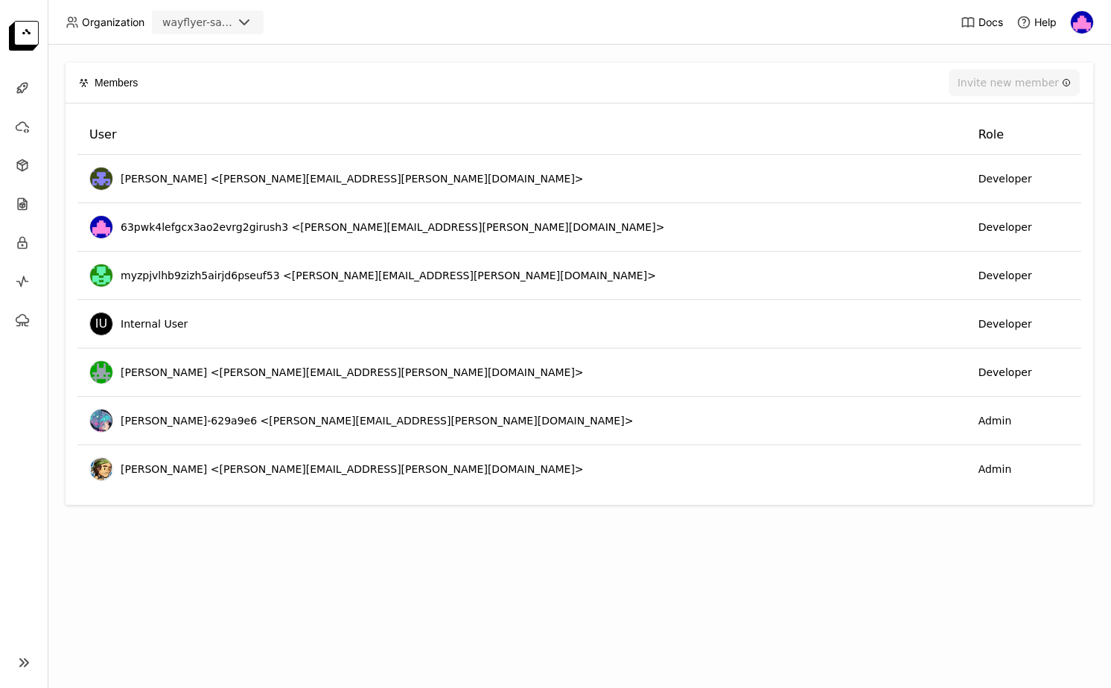
click at [28, 38] on img at bounding box center [24, 36] width 30 height 30
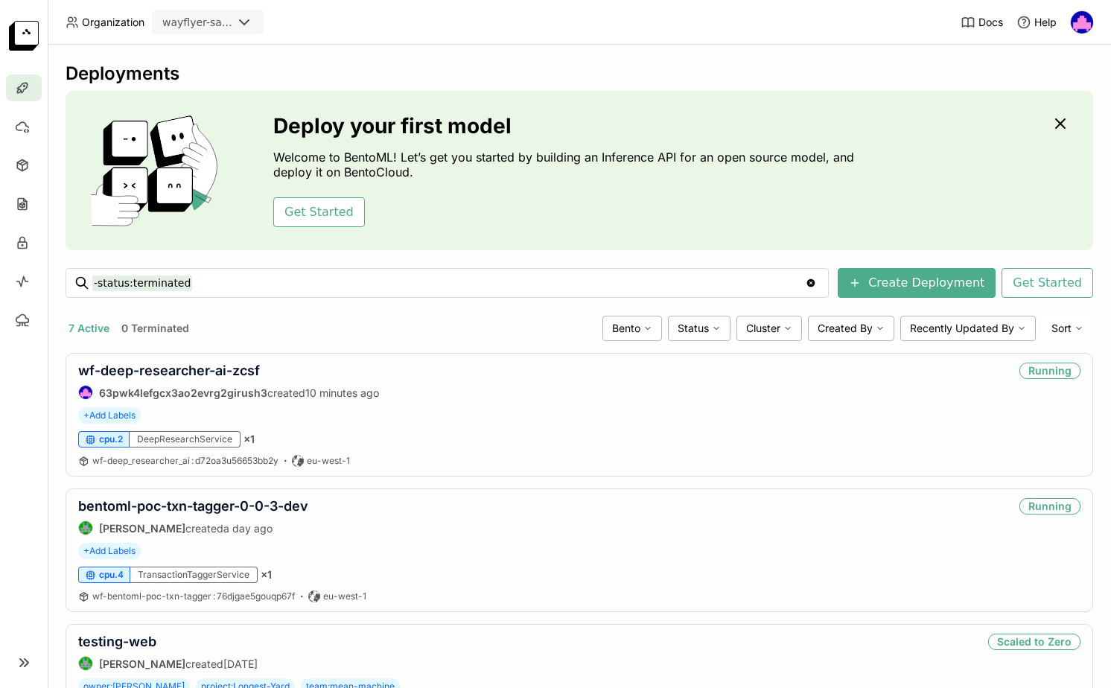
click at [327, 325] on div "7 Active 0 Terminated" at bounding box center [331, 328] width 531 height 19
click at [393, 331] on div "7 Active 0 Terminated" at bounding box center [331, 328] width 531 height 19
click at [366, 327] on div "7 Active 0 Terminated" at bounding box center [331, 328] width 531 height 19
click at [221, 64] on div "Deployments" at bounding box center [580, 74] width 1028 height 22
click at [355, 334] on div "7 Active 0 Terminated" at bounding box center [331, 328] width 531 height 19
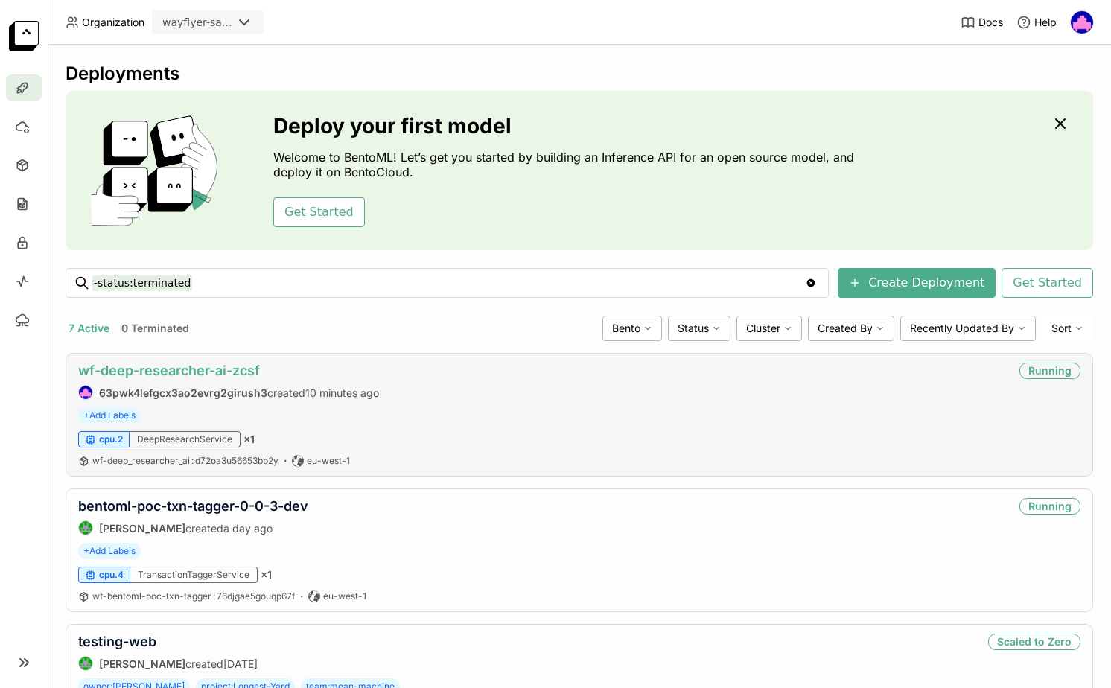
click at [197, 370] on link "wf-deep-researcher-ai-zcsf" at bounding box center [169, 371] width 182 height 16
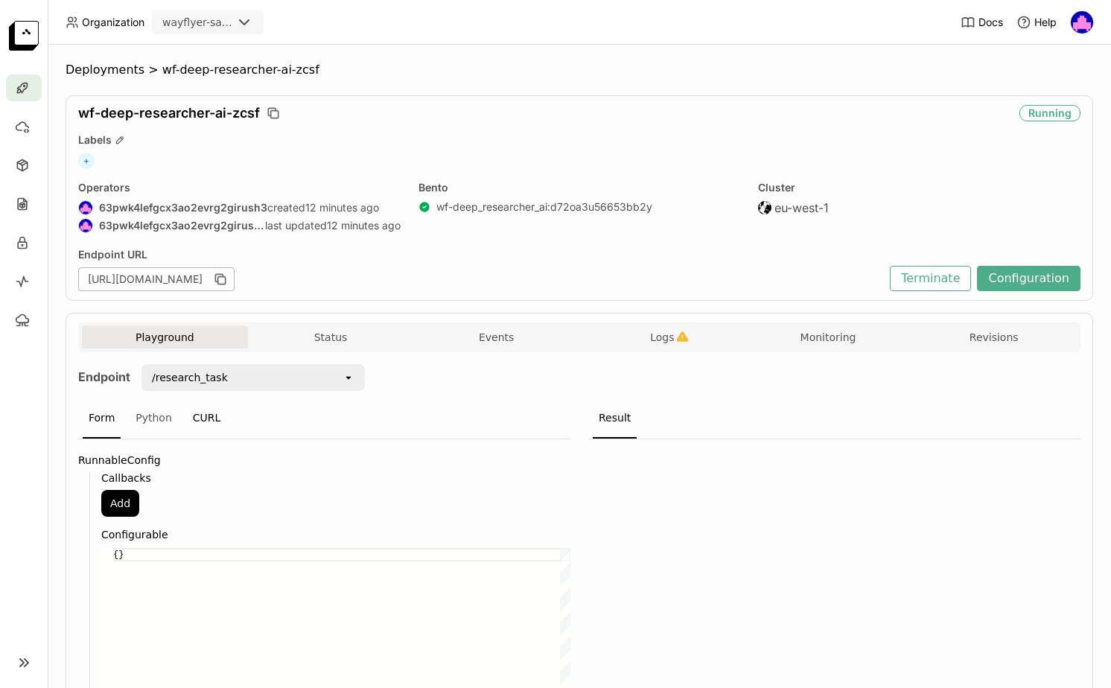
click at [220, 415] on div "CURL" at bounding box center [207, 418] width 40 height 40
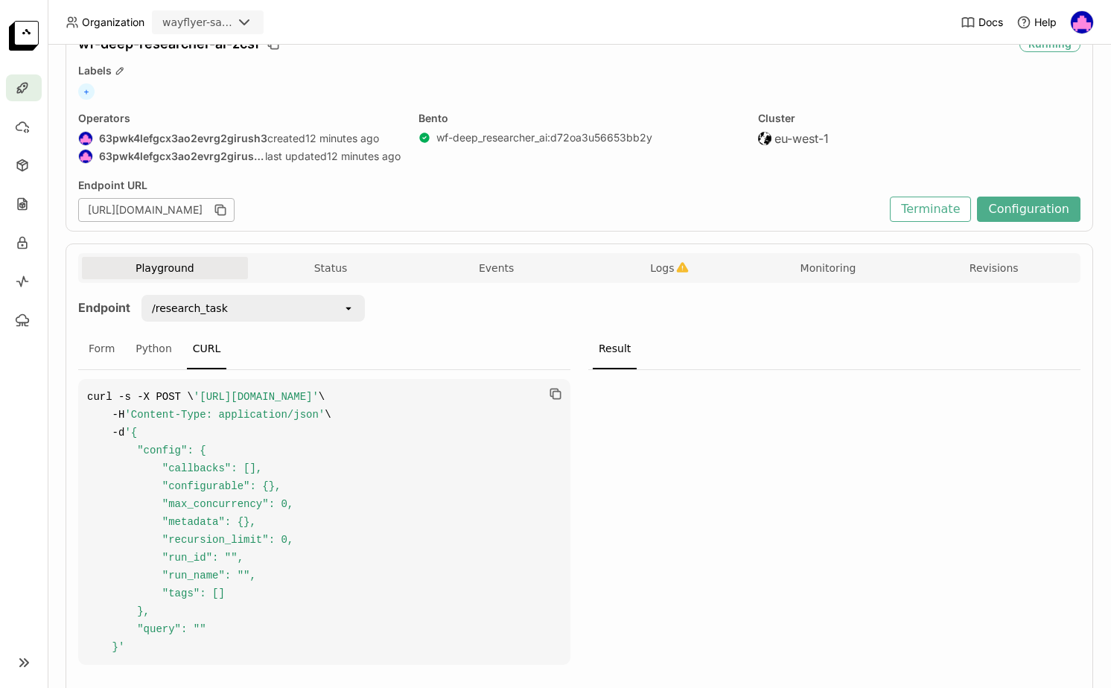
scroll to position [135, 0]
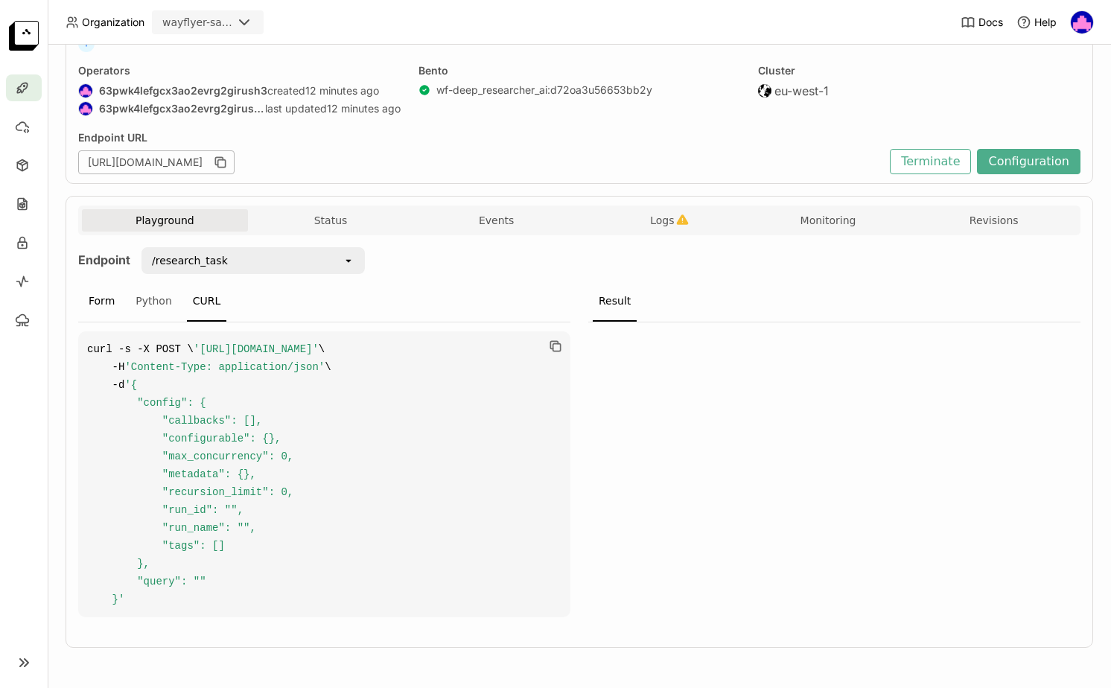
click at [91, 286] on div "Form" at bounding box center [102, 301] width 38 height 40
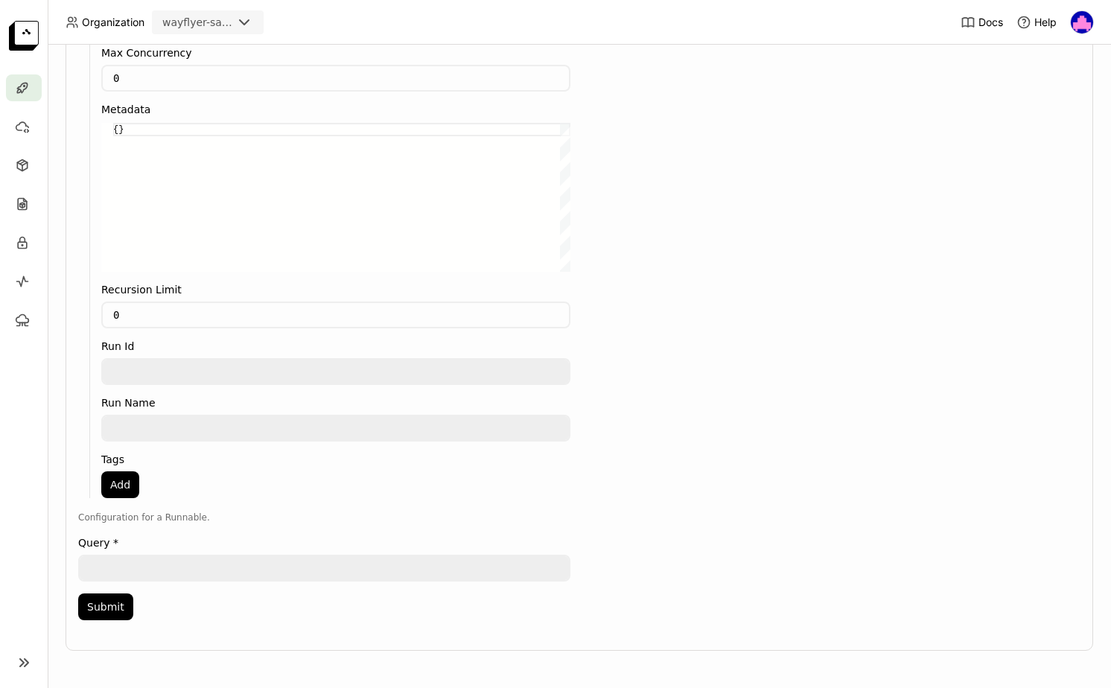
scroll to position [665, 0]
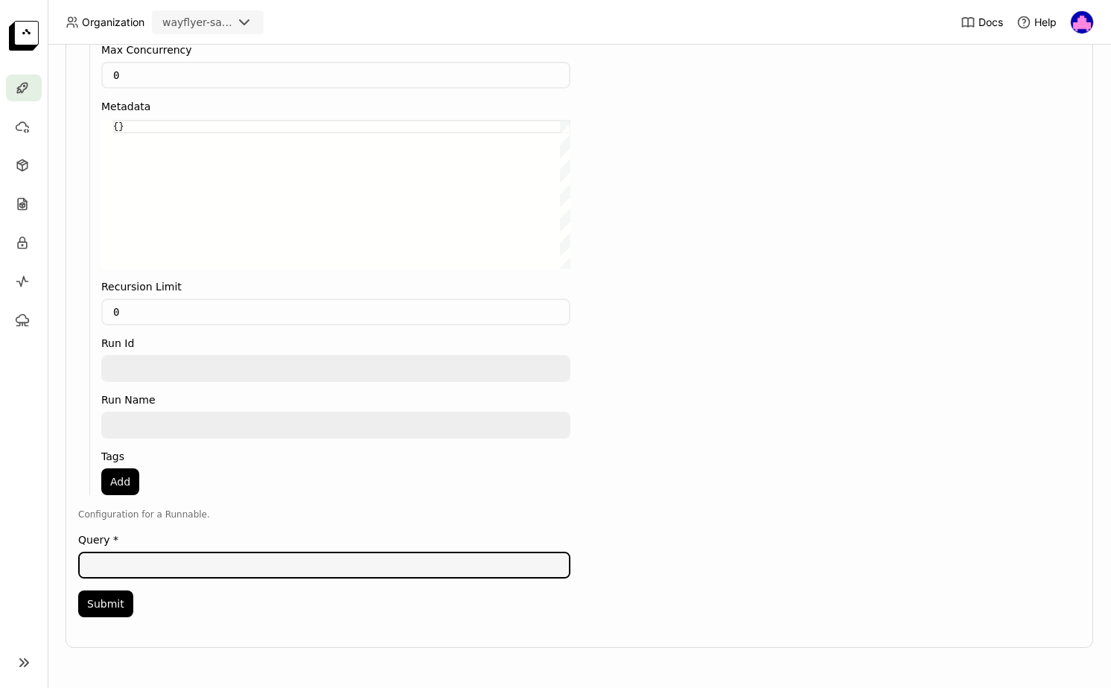
click at [139, 567] on textarea at bounding box center [324, 565] width 489 height 24
type textarea "Will the [US_STATE] Twins be competitive in [DATE]?"
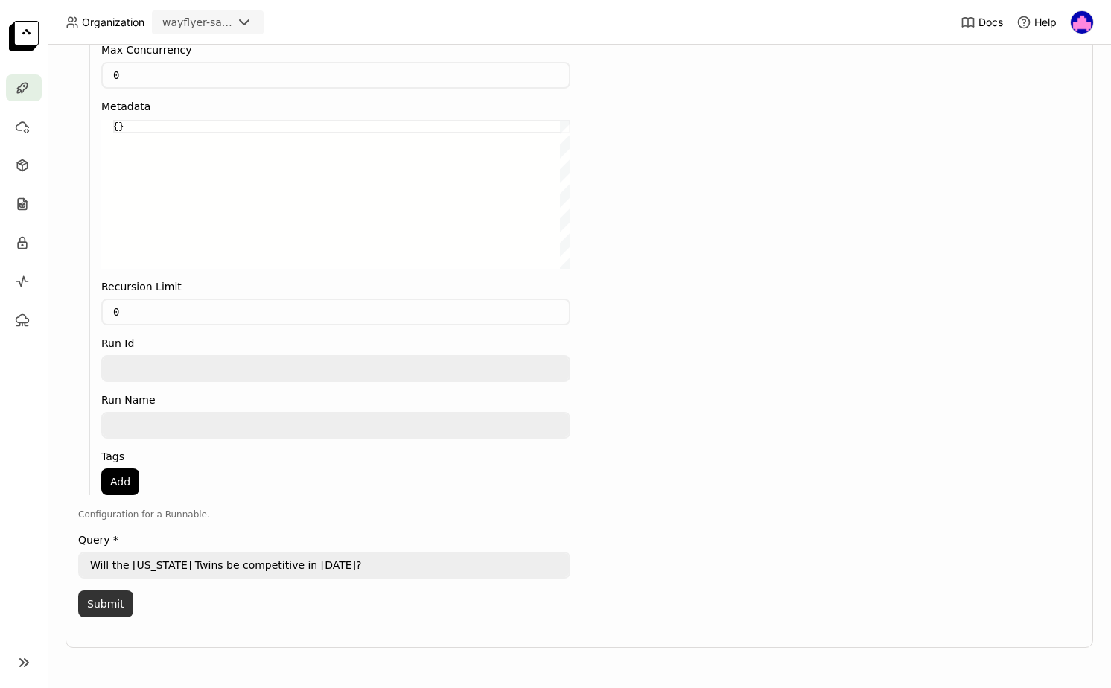
click at [94, 603] on button "Submit" at bounding box center [105, 603] width 55 height 27
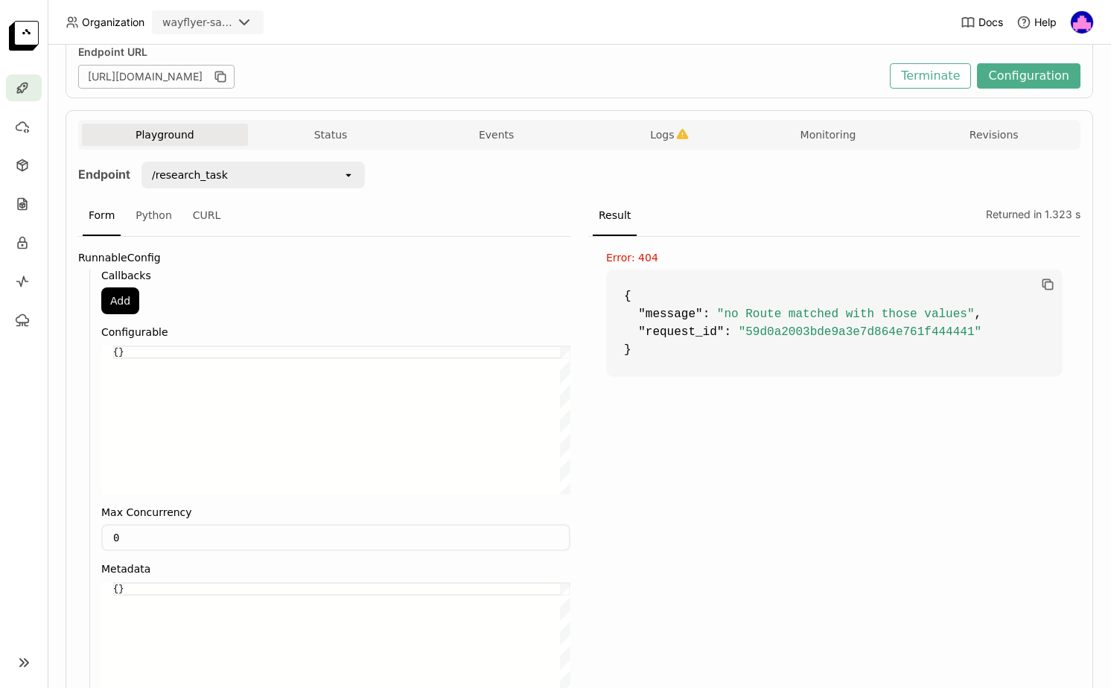
scroll to position [182, 0]
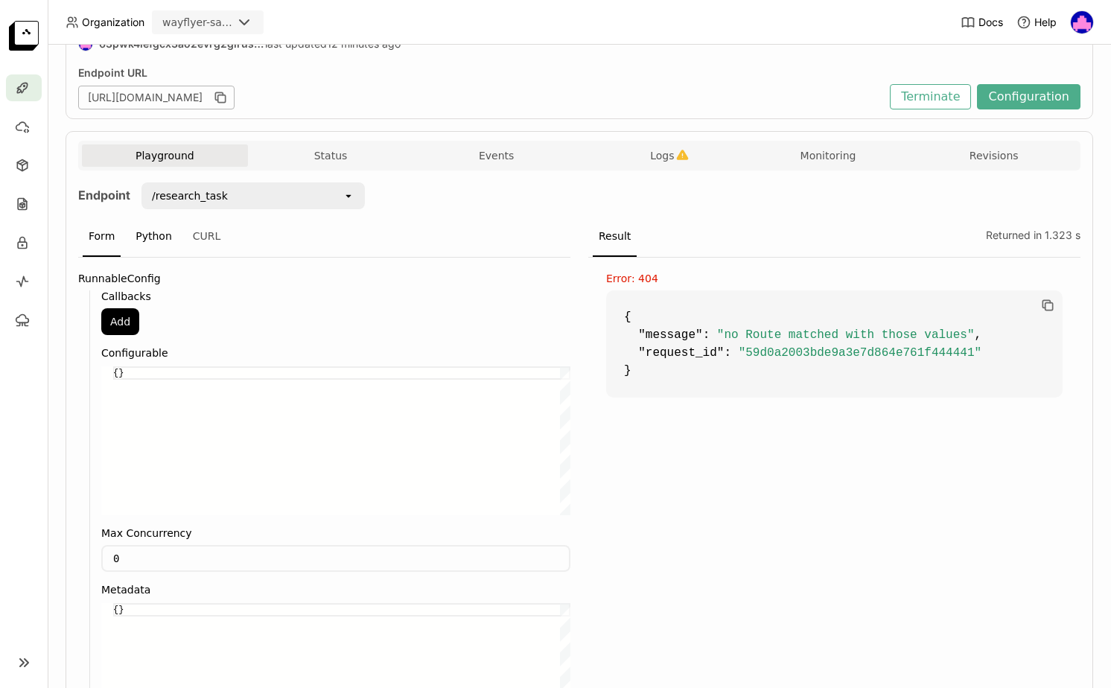
click at [144, 233] on div "Python" at bounding box center [154, 237] width 48 height 40
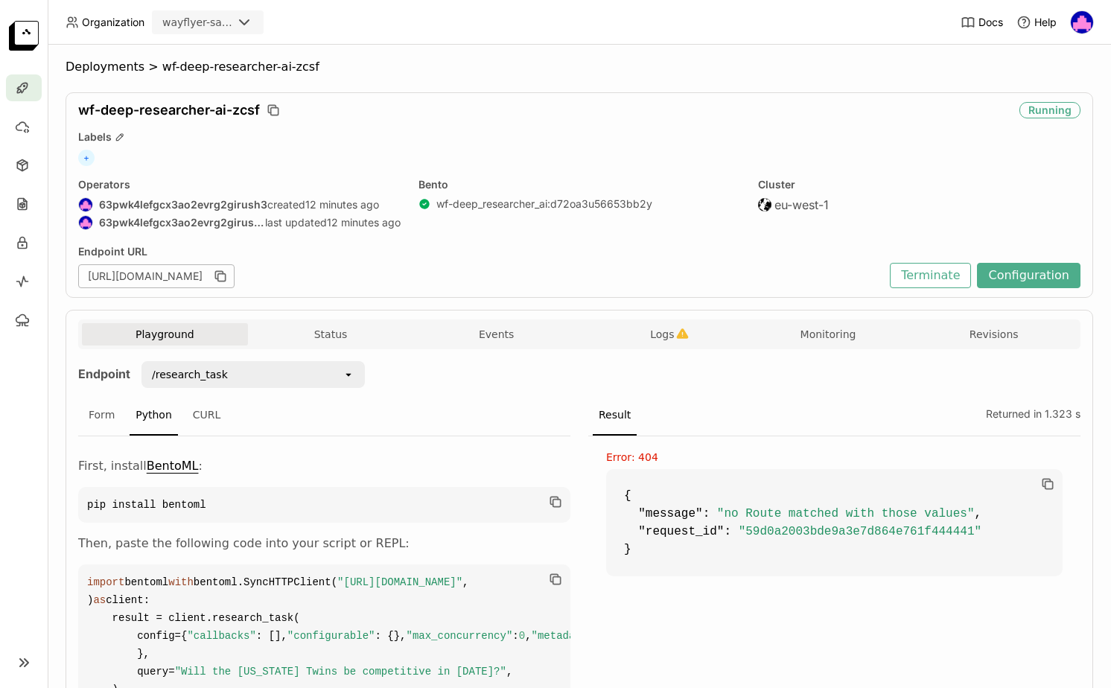
scroll to position [0, 0]
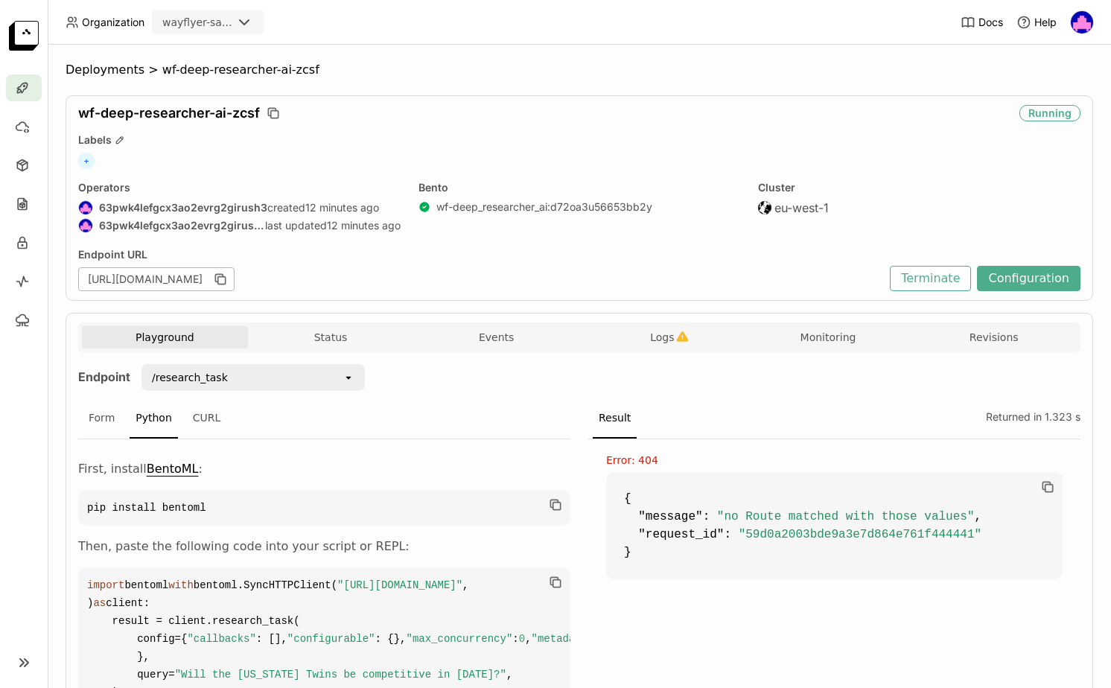
click at [465, 383] on div "Endpoint /research_task open Form Python CURL First, install BentoML : pip inst…" at bounding box center [579, 541] width 1002 height 355
